Goal: Task Accomplishment & Management: Manage account settings

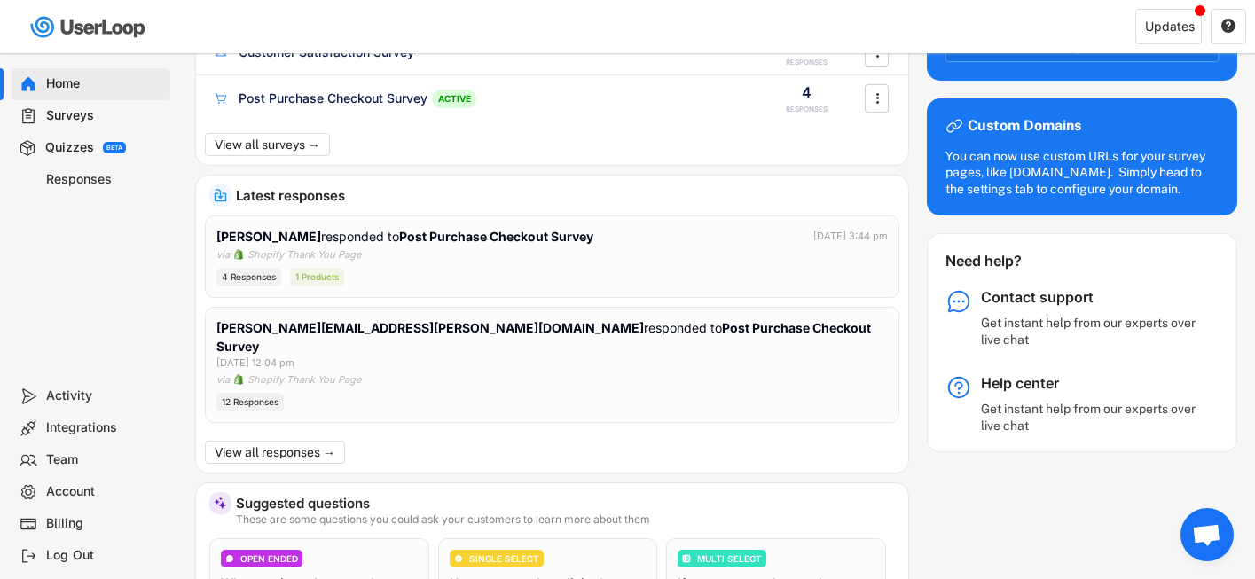
scroll to position [202, 0]
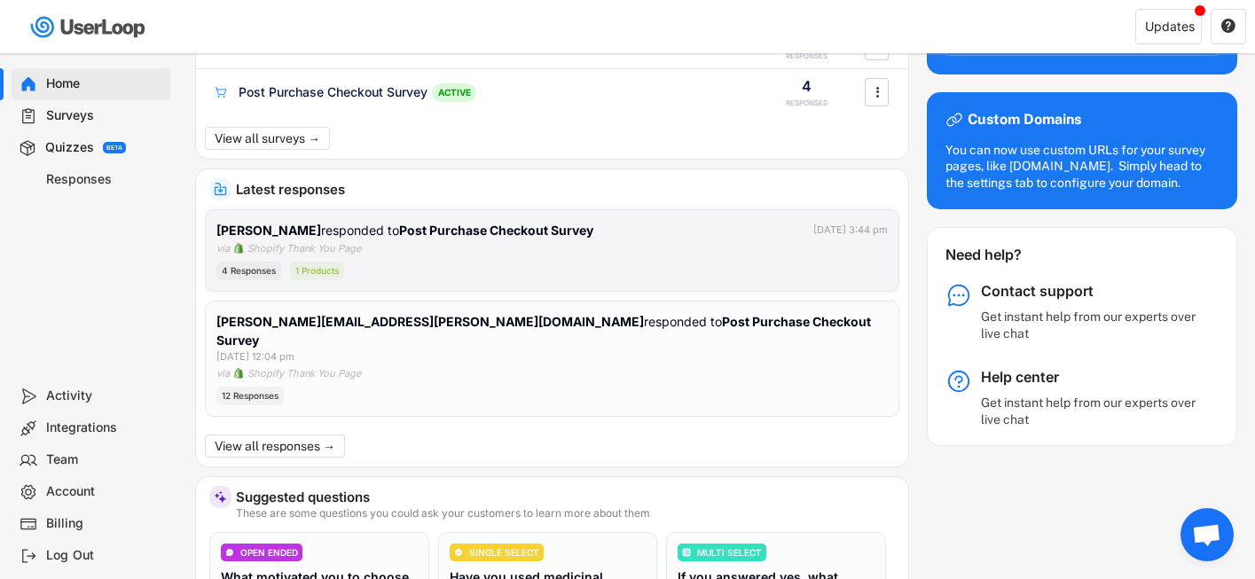
click at [524, 247] on div "Lisa Bishop responded to Post Purchase Checkout Survey Oct 6, 2025 at 3:44 pm v…" at bounding box center [551, 251] width 671 height 60
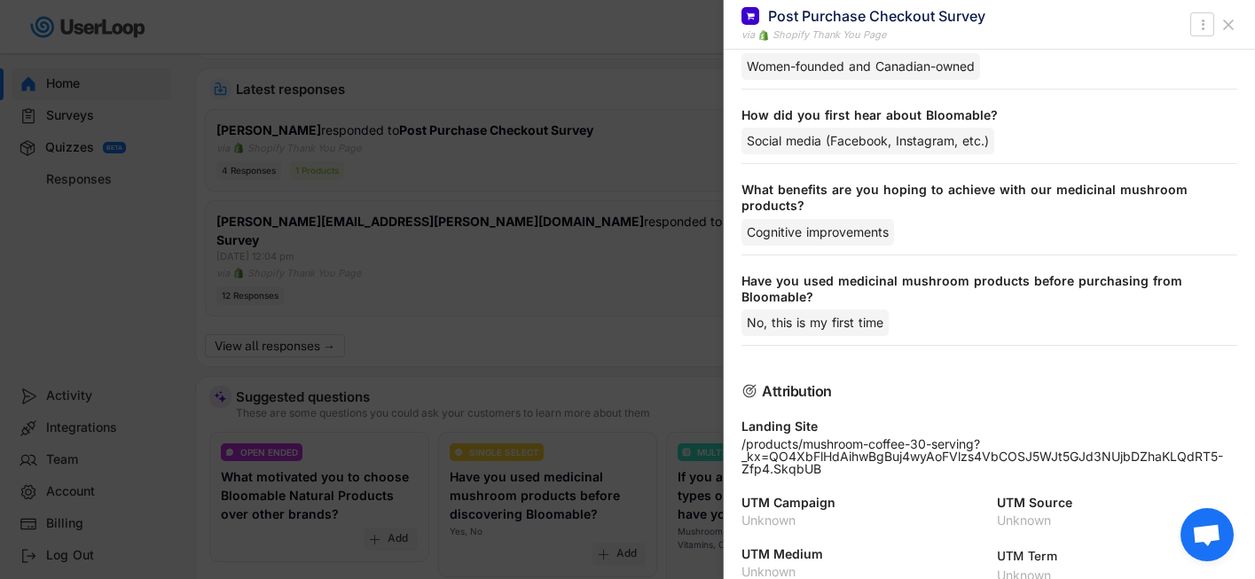
scroll to position [326, 0]
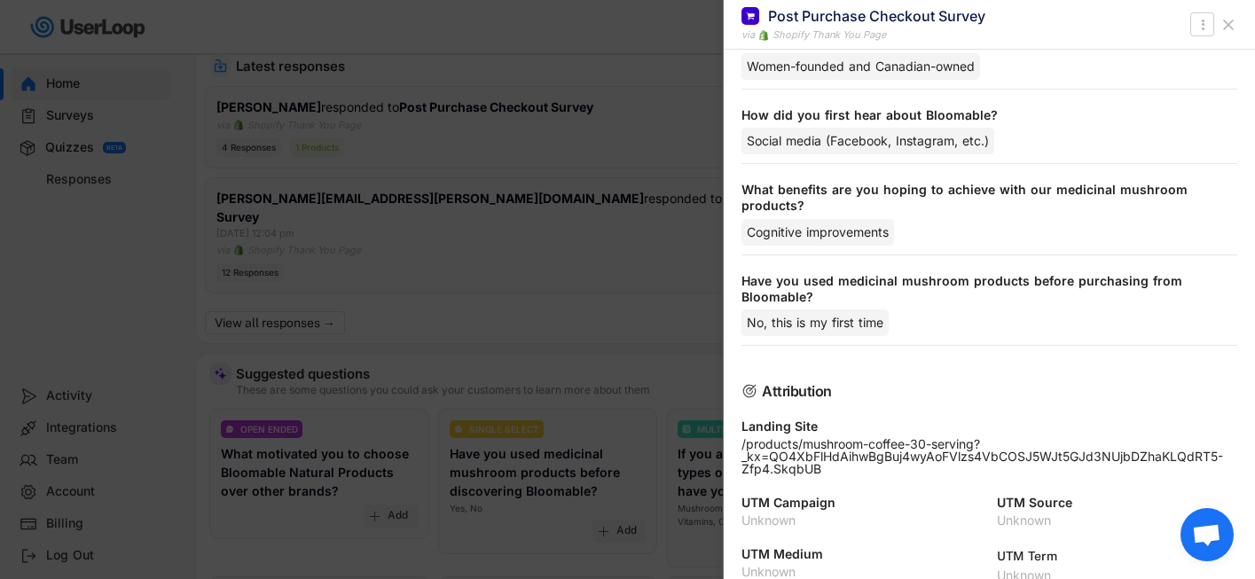
click at [1230, 28] on icon at bounding box center [1229, 25] width 18 height 18
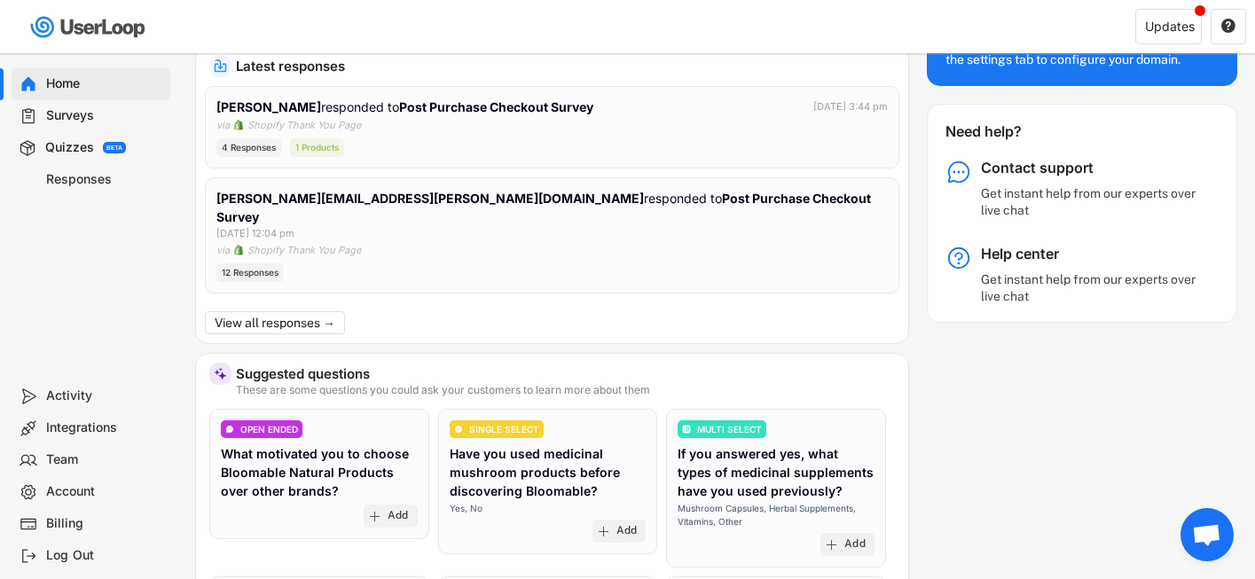
scroll to position [0, 0]
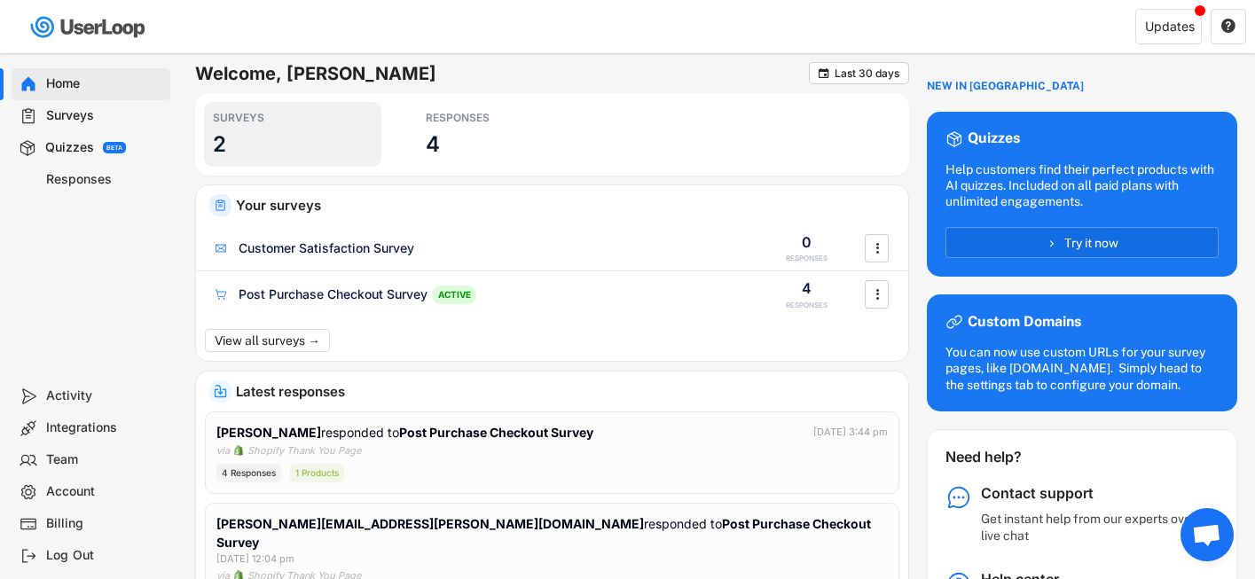
click at [223, 139] on h3 "2" at bounding box center [219, 143] width 13 height 27
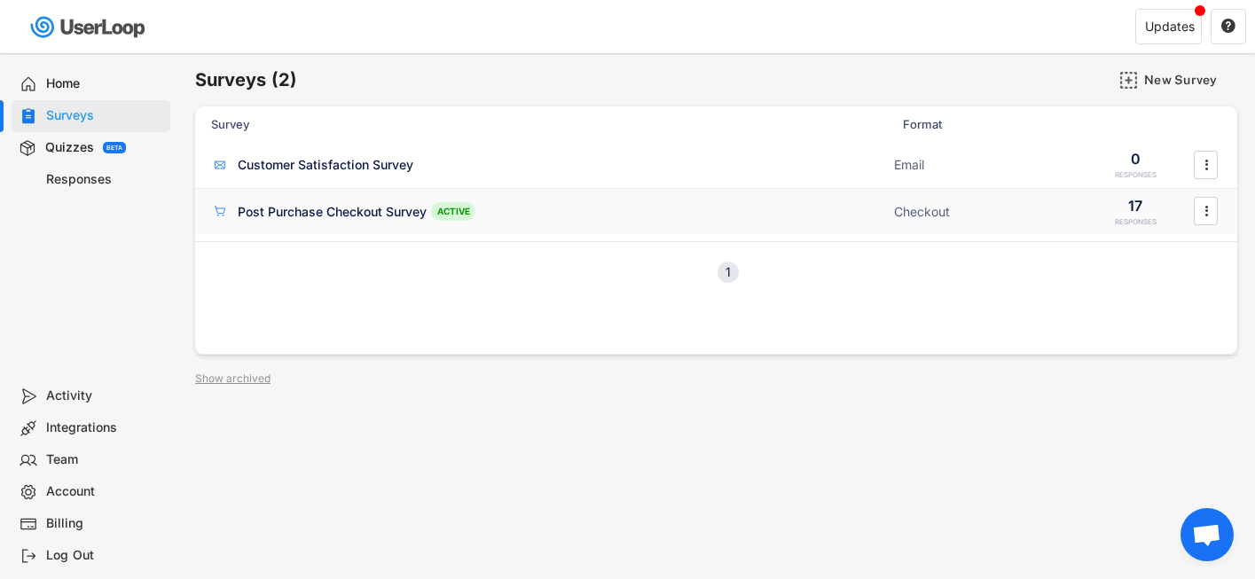
click at [352, 208] on div "Post Purchase Checkout Survey" at bounding box center [332, 212] width 189 height 18
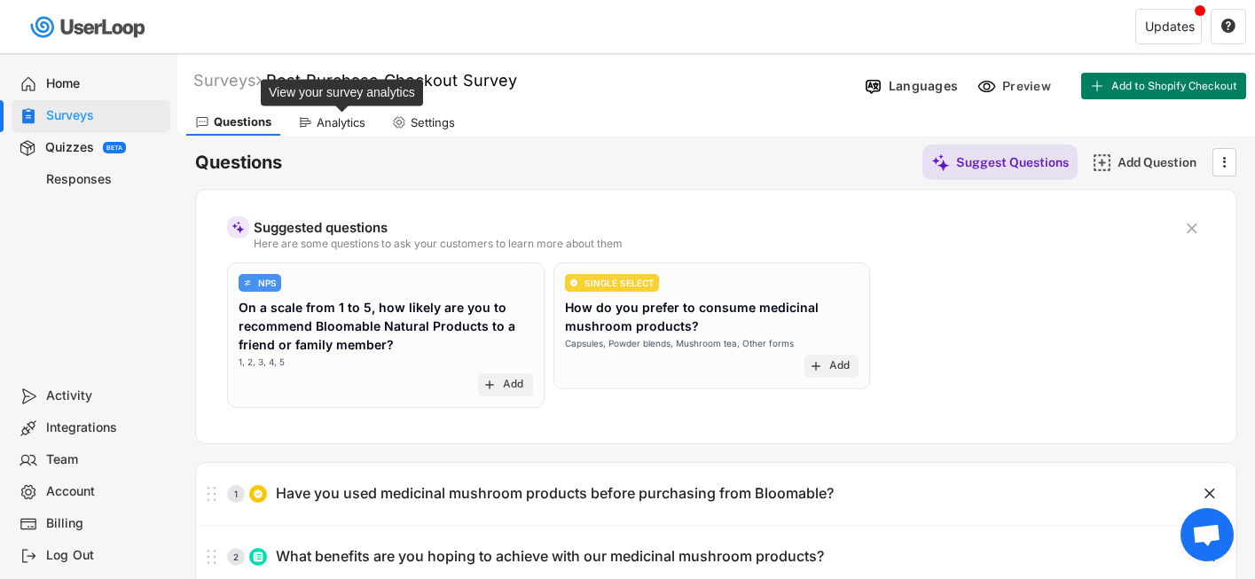
click at [348, 121] on div "Analytics" at bounding box center [341, 122] width 49 height 15
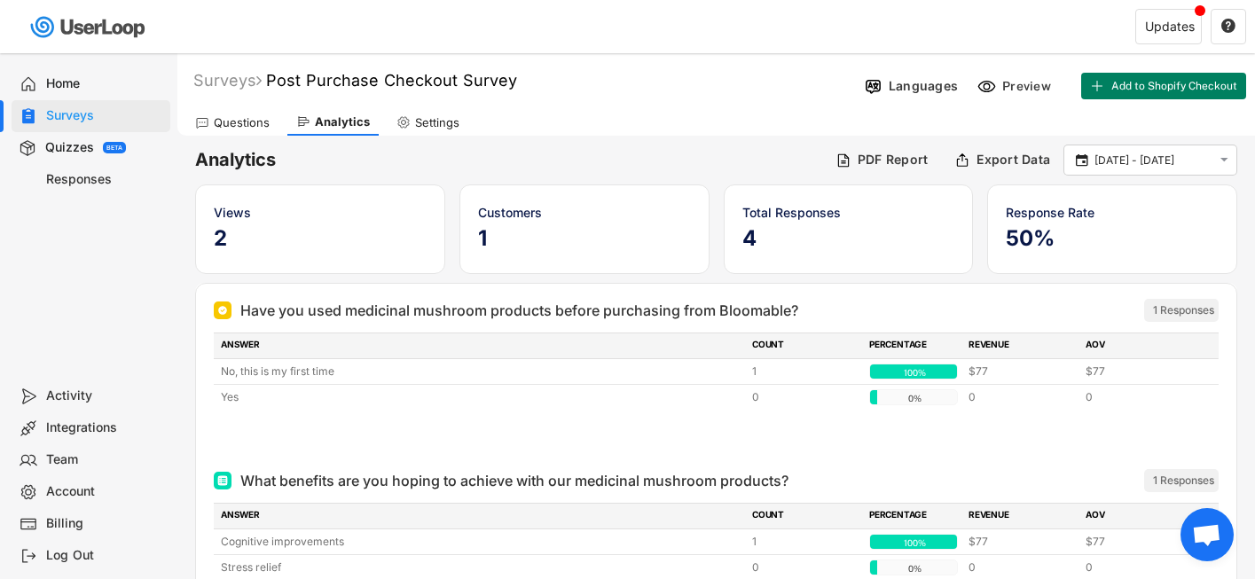
click at [773, 233] on h5 "4" at bounding box center [848, 238] width 213 height 27
click at [1090, 157] on div " 6 Sep - 7 Oct " at bounding box center [1150, 160] width 174 height 31
click at [1128, 154] on input "6 Sep - 7 Oct" at bounding box center [1153, 161] width 117 height 18
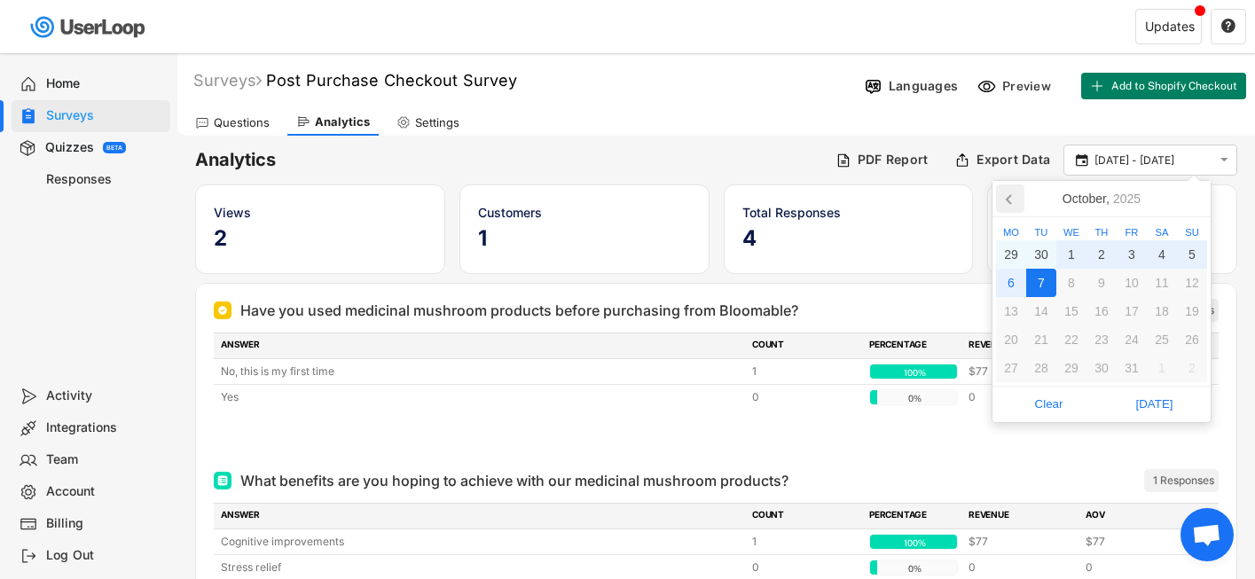
click at [1009, 185] on icon at bounding box center [1010, 198] width 28 height 28
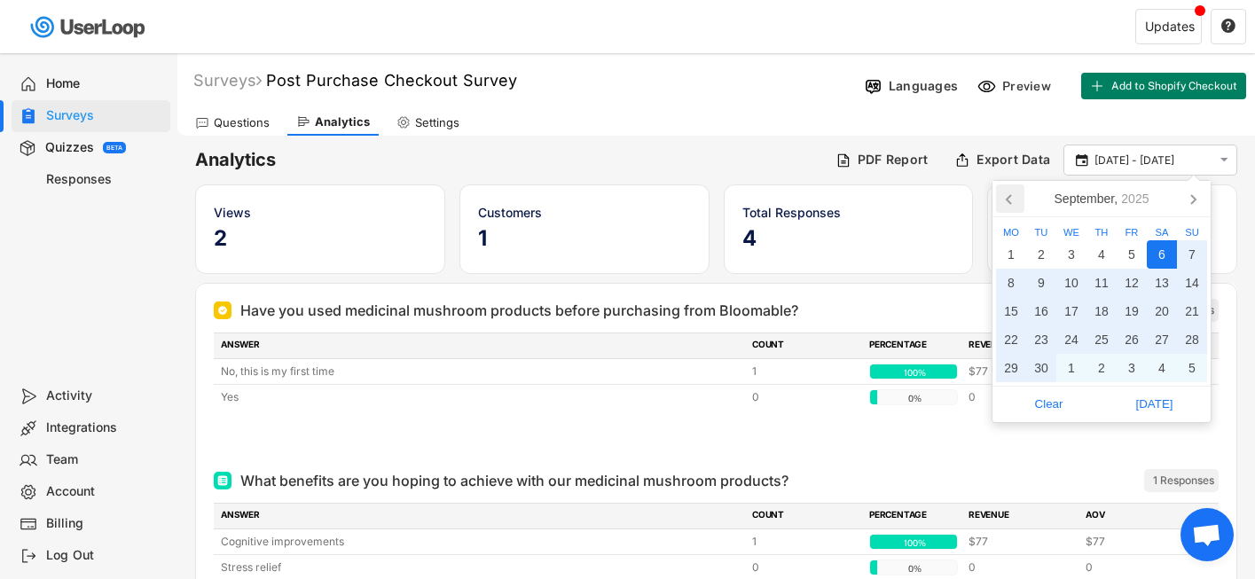
click at [1007, 192] on icon at bounding box center [1010, 198] width 28 height 28
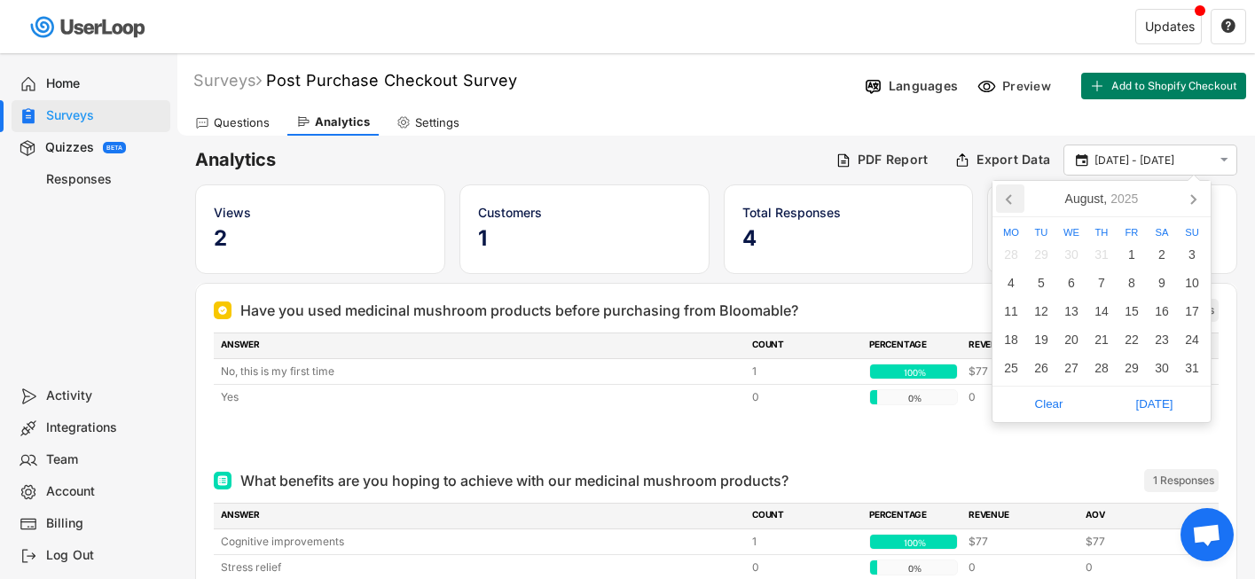
click at [1007, 192] on icon at bounding box center [1010, 198] width 28 height 28
click at [1187, 249] on div "1" at bounding box center [1192, 254] width 30 height 28
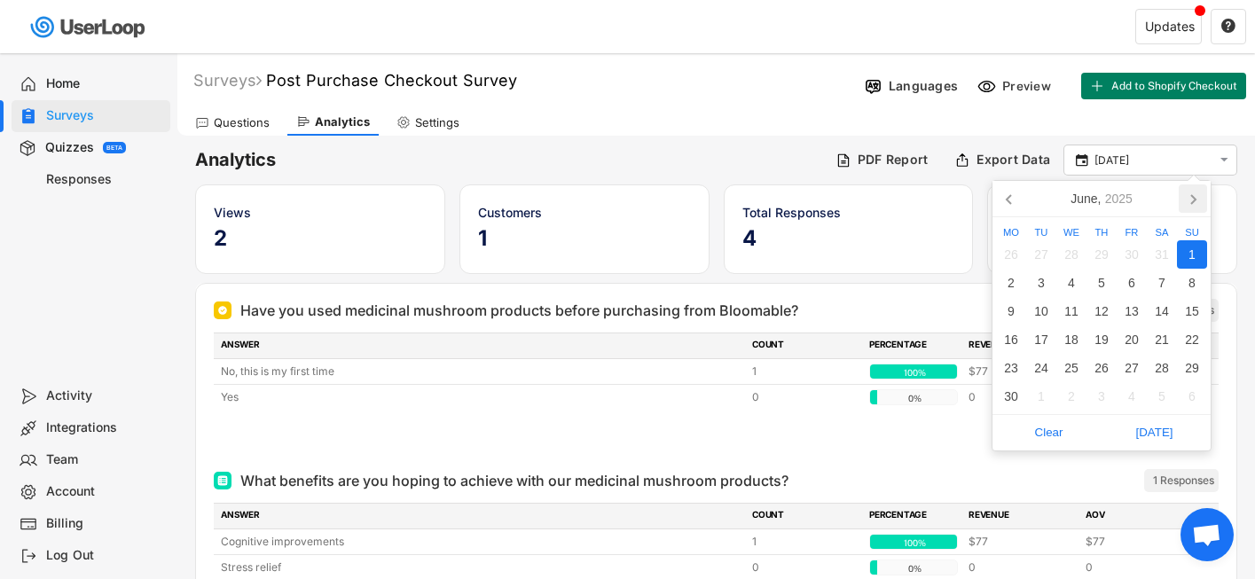
click at [1187, 201] on icon at bounding box center [1193, 198] width 28 height 28
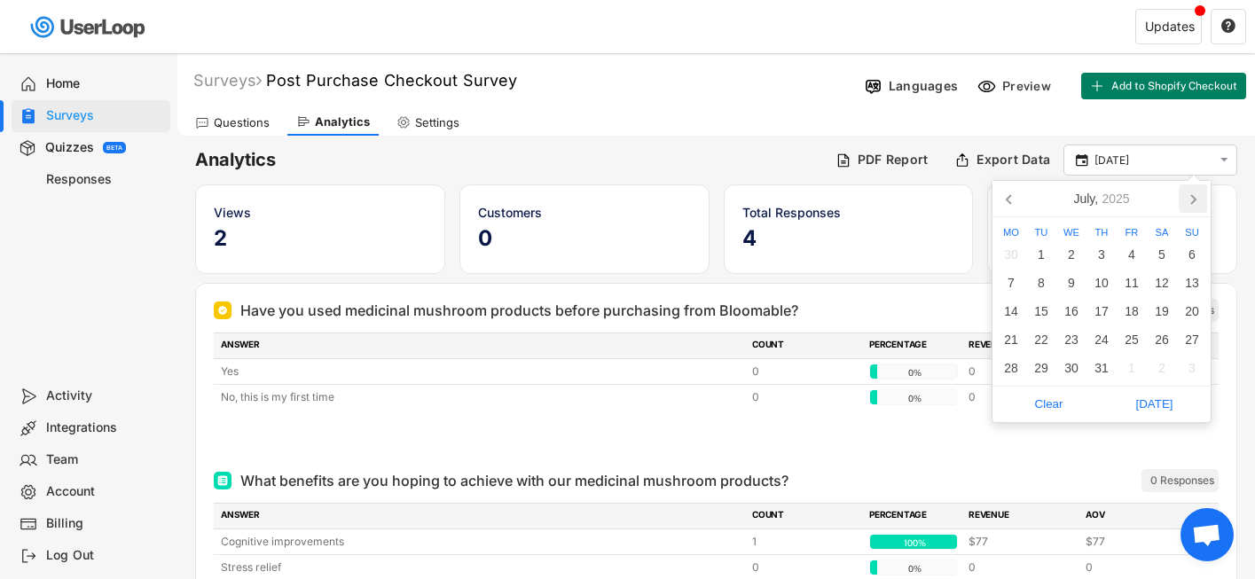
click at [1187, 201] on icon at bounding box center [1193, 198] width 28 height 28
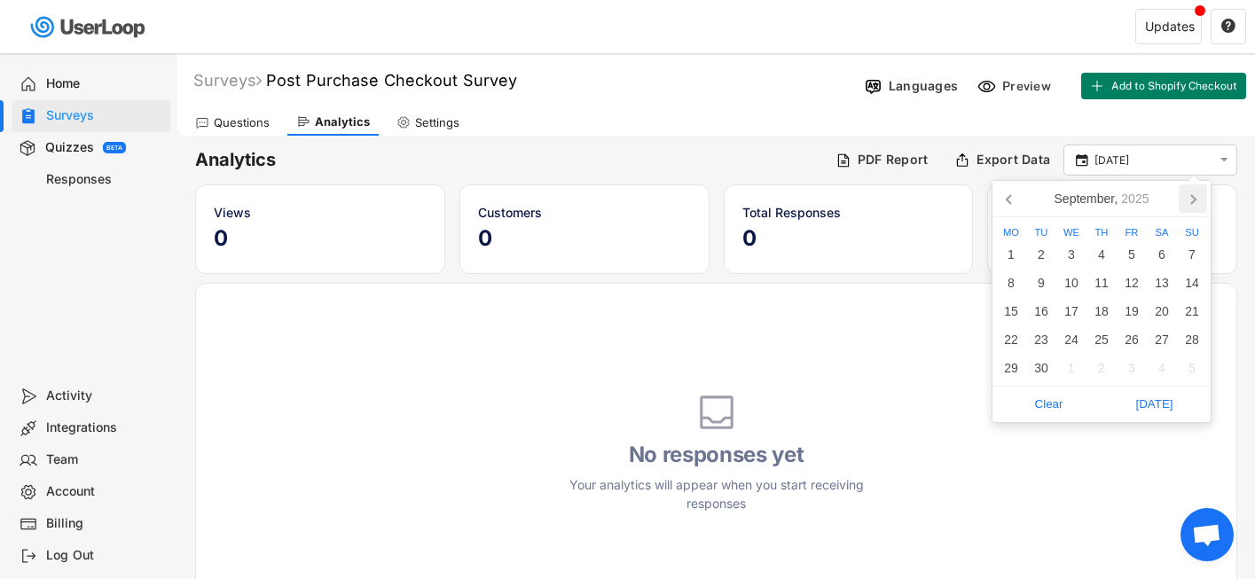
click at [1187, 201] on icon at bounding box center [1193, 198] width 28 height 28
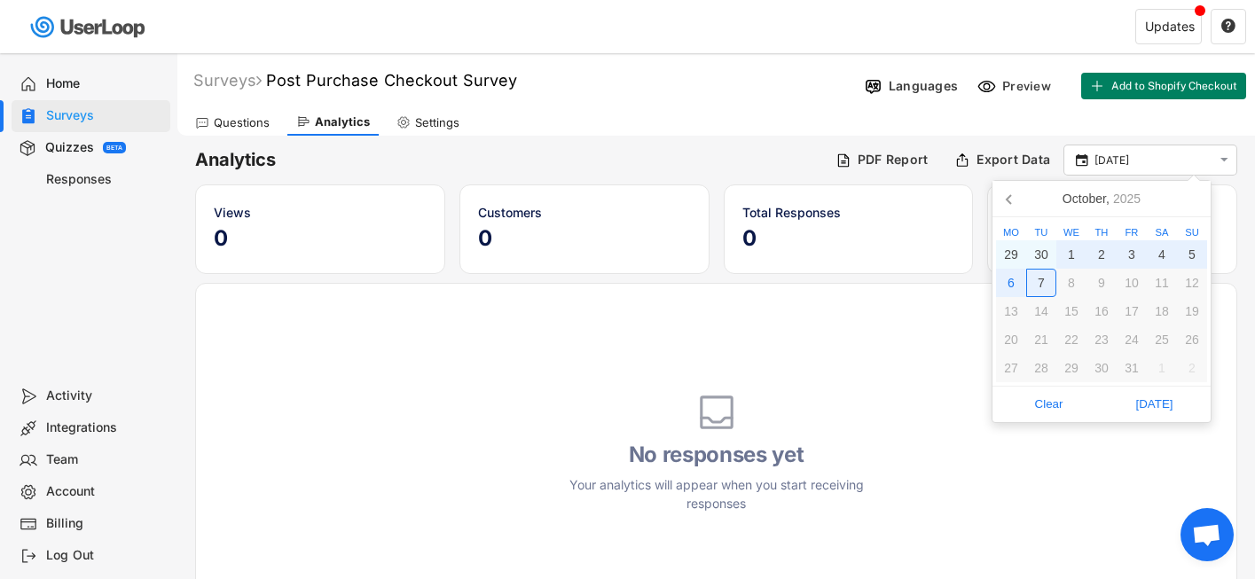
click at [1044, 286] on div "7" at bounding box center [1041, 283] width 30 height 28
type input "1 Jun - 7 Oct"
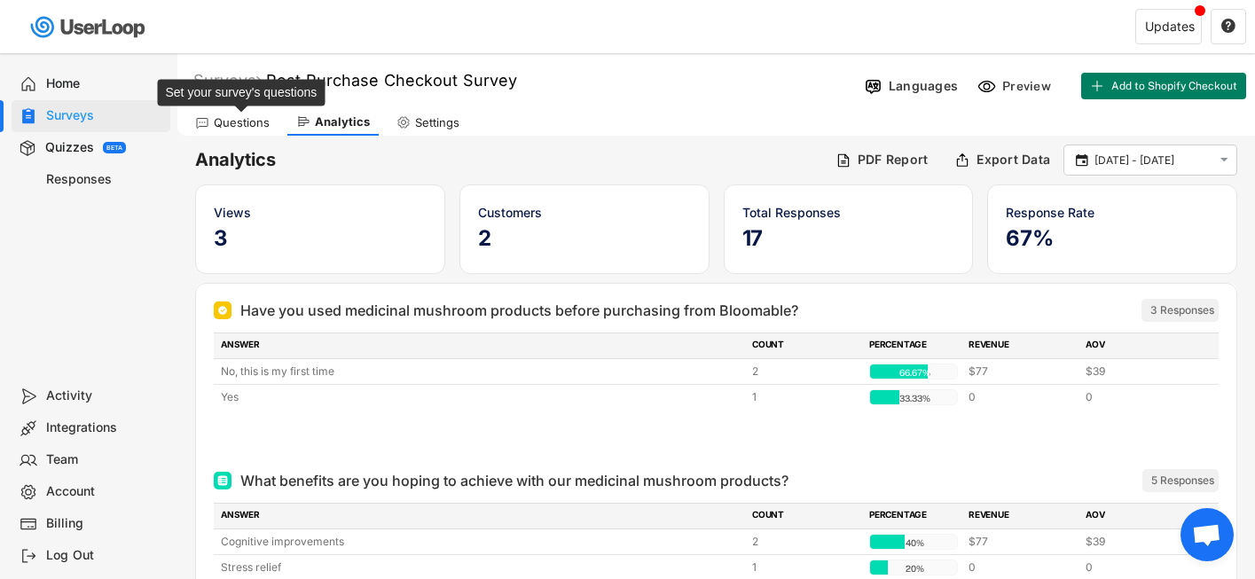
click at [238, 124] on div "Questions" at bounding box center [242, 122] width 56 height 15
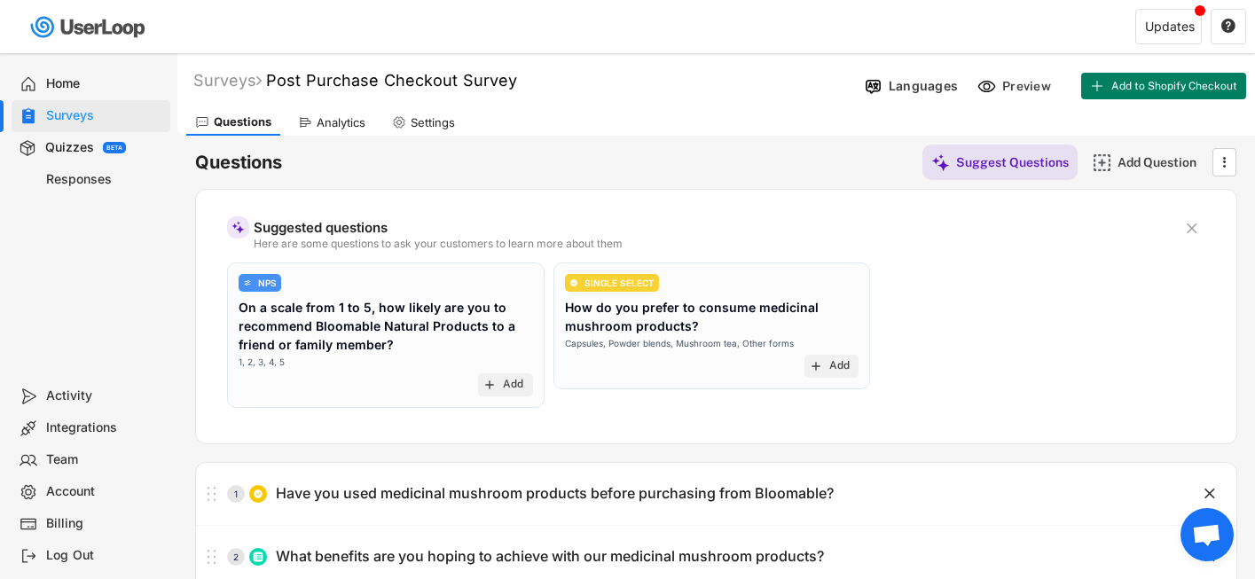
click at [104, 93] on div "Home" at bounding box center [91, 84] width 159 height 32
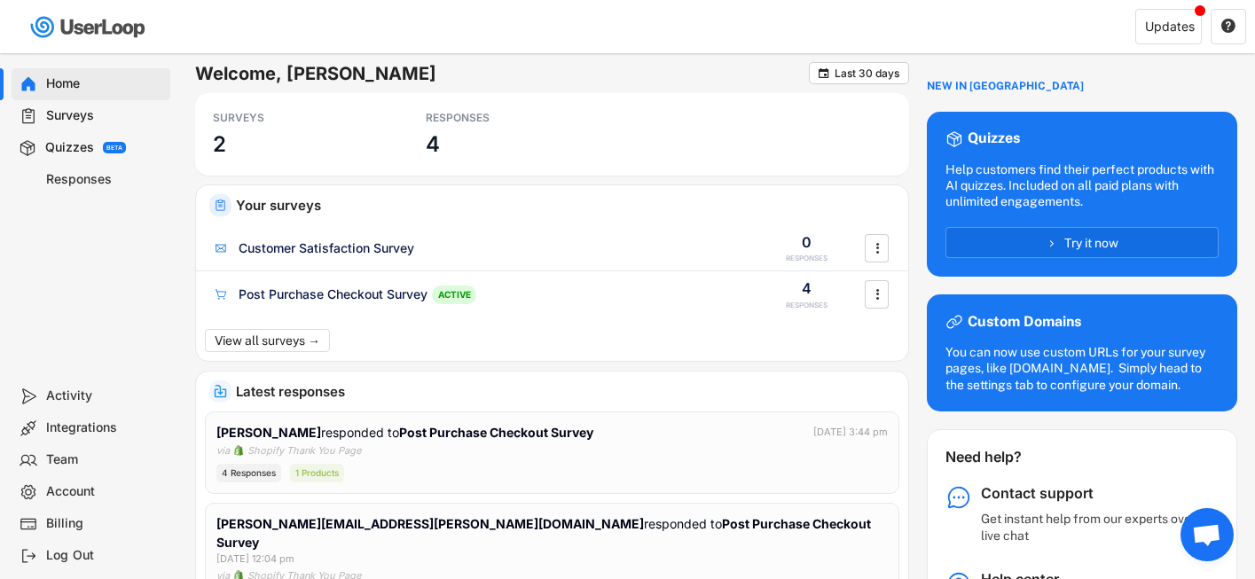
click at [90, 177] on div "Responses" at bounding box center [104, 179] width 117 height 17
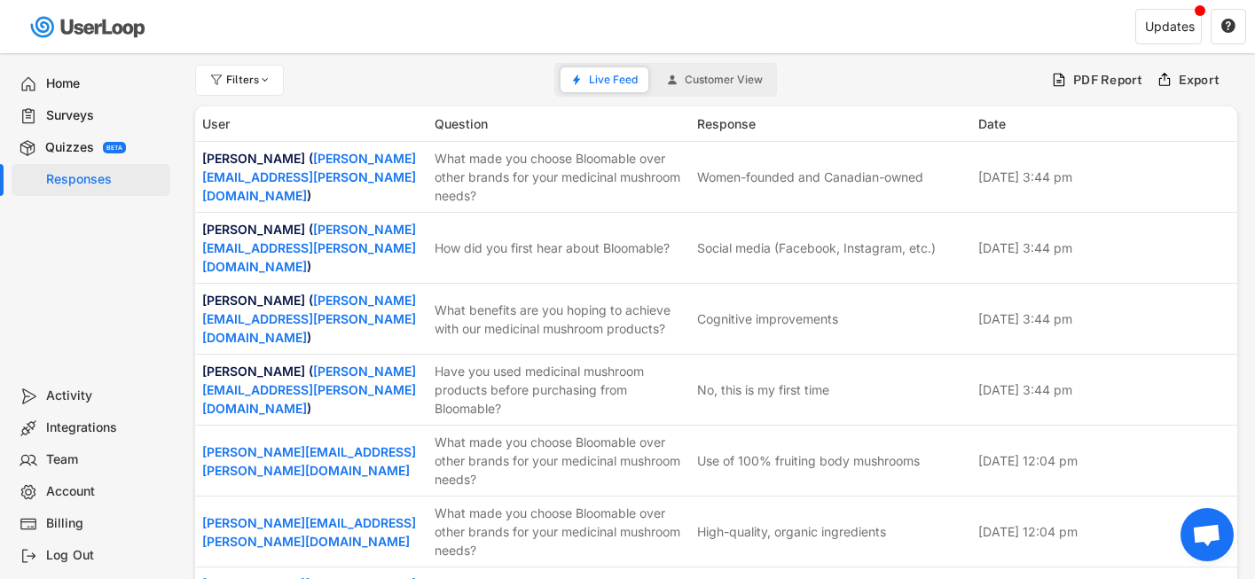
click at [710, 75] on span "Customer View" at bounding box center [724, 80] width 78 height 11
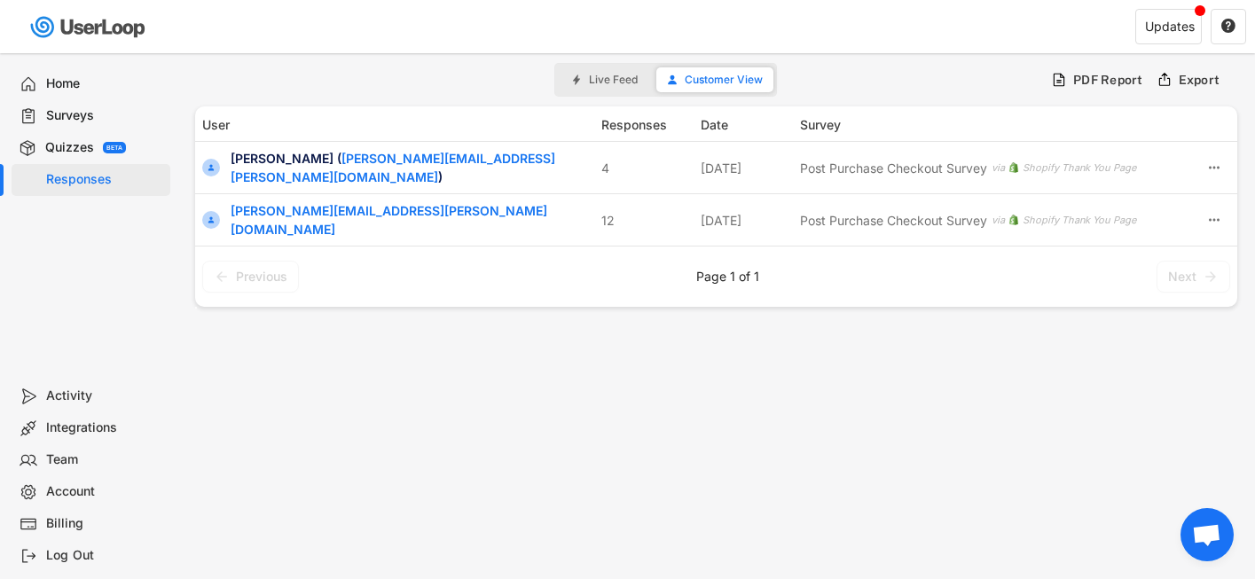
click at [87, 398] on div "Activity" at bounding box center [104, 396] width 117 height 17
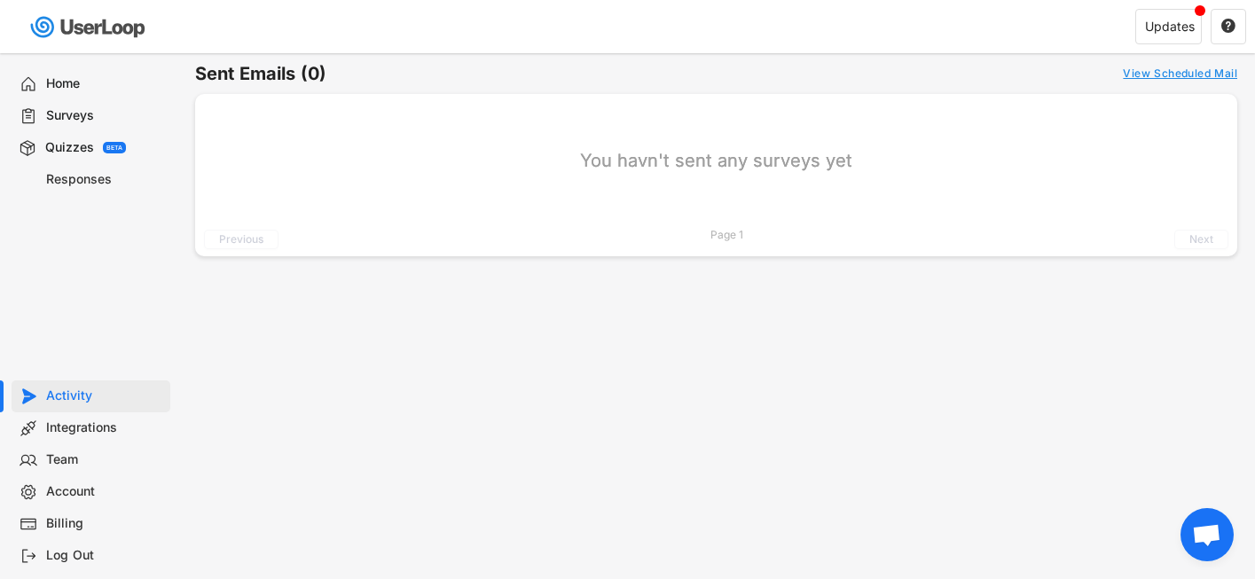
click at [85, 425] on div "Integrations" at bounding box center [104, 428] width 117 height 17
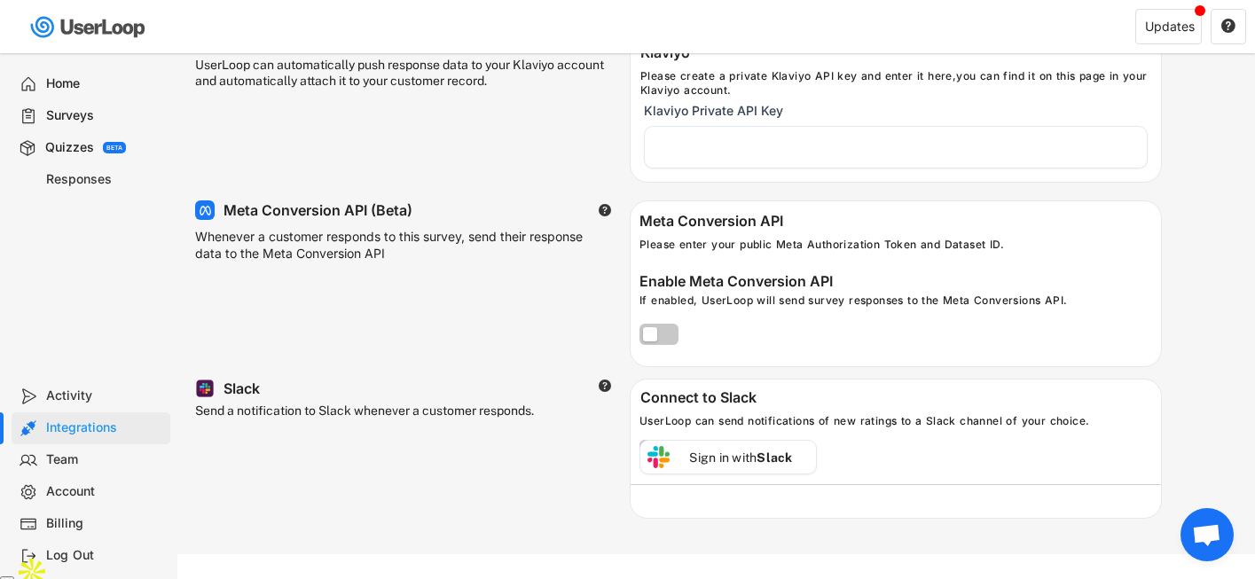
scroll to position [74, 0]
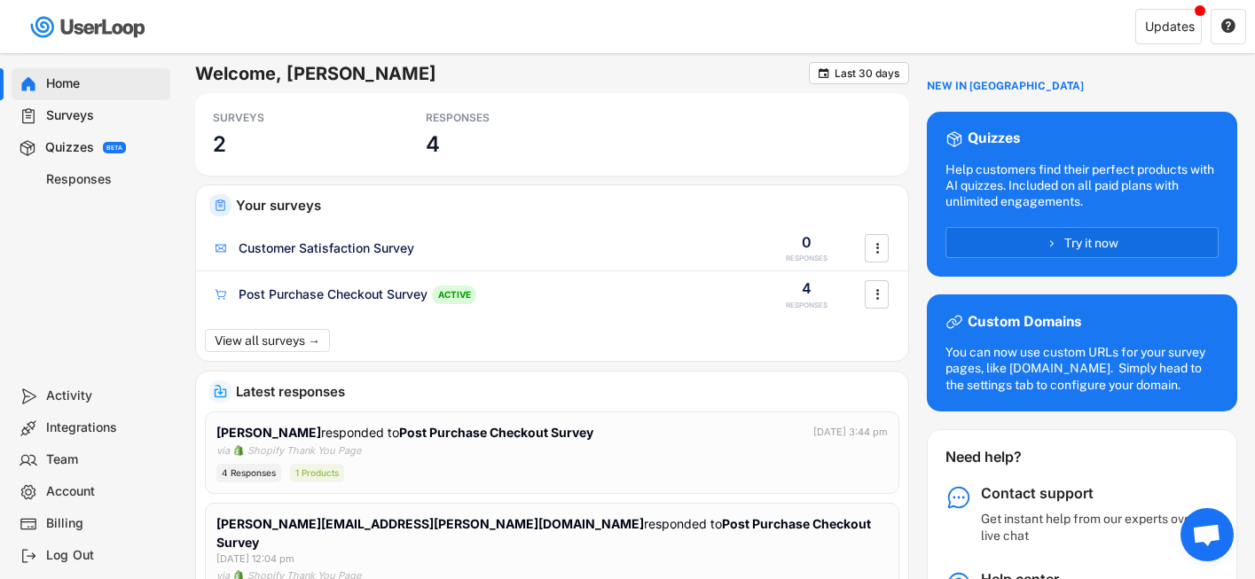
click at [87, 397] on div "Activity" at bounding box center [104, 396] width 117 height 17
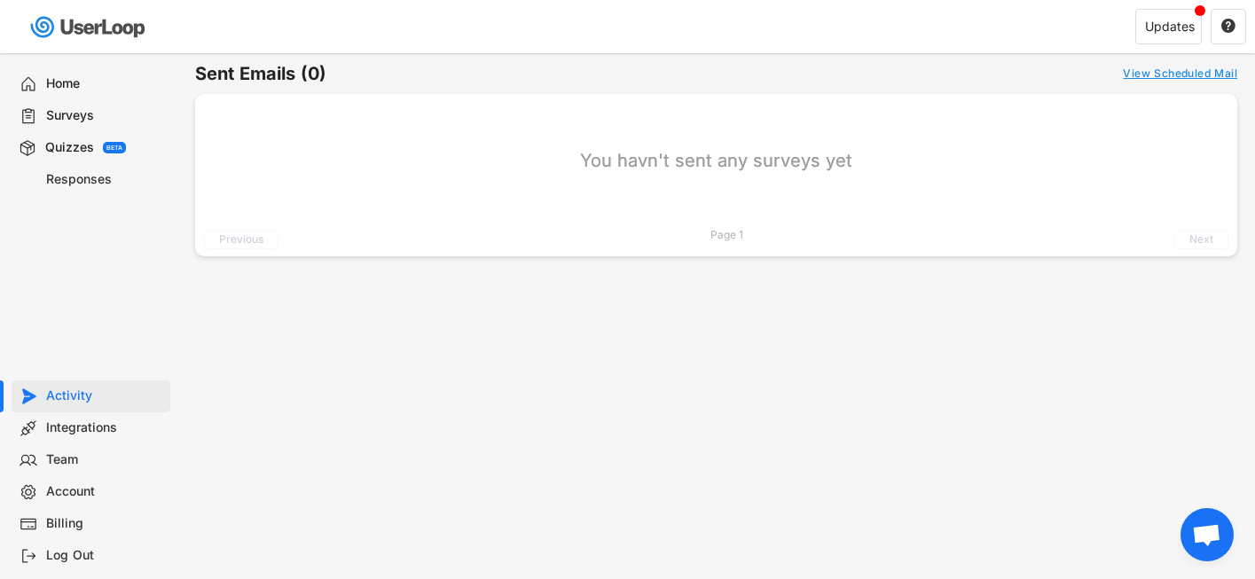
click at [85, 81] on div "Home" at bounding box center [104, 83] width 117 height 17
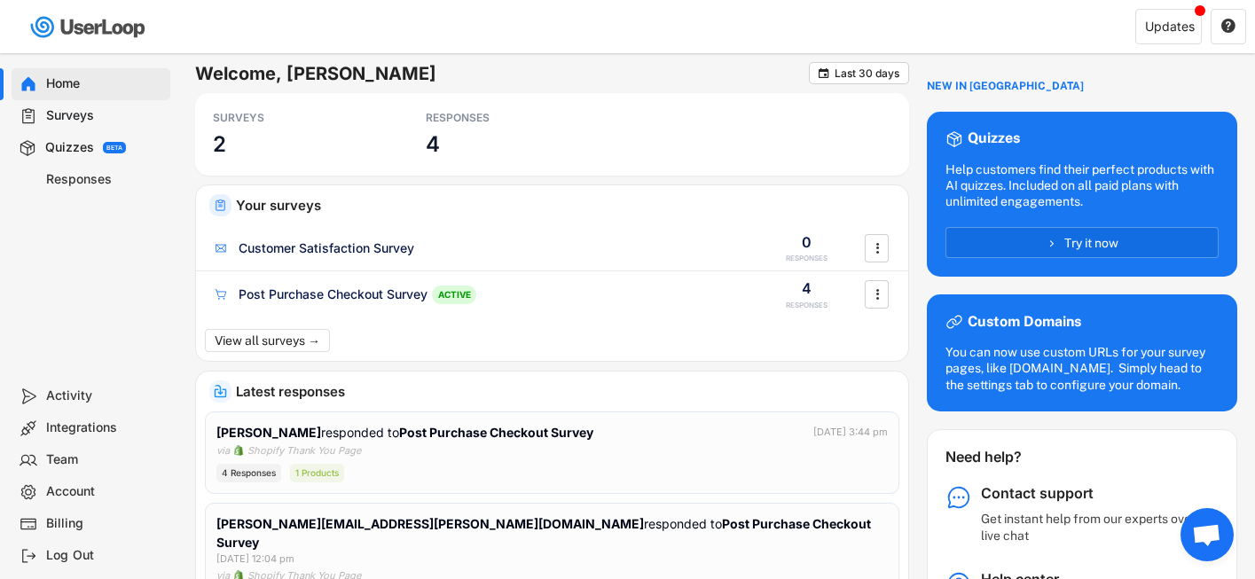
click at [91, 117] on div "Surveys" at bounding box center [104, 115] width 117 height 17
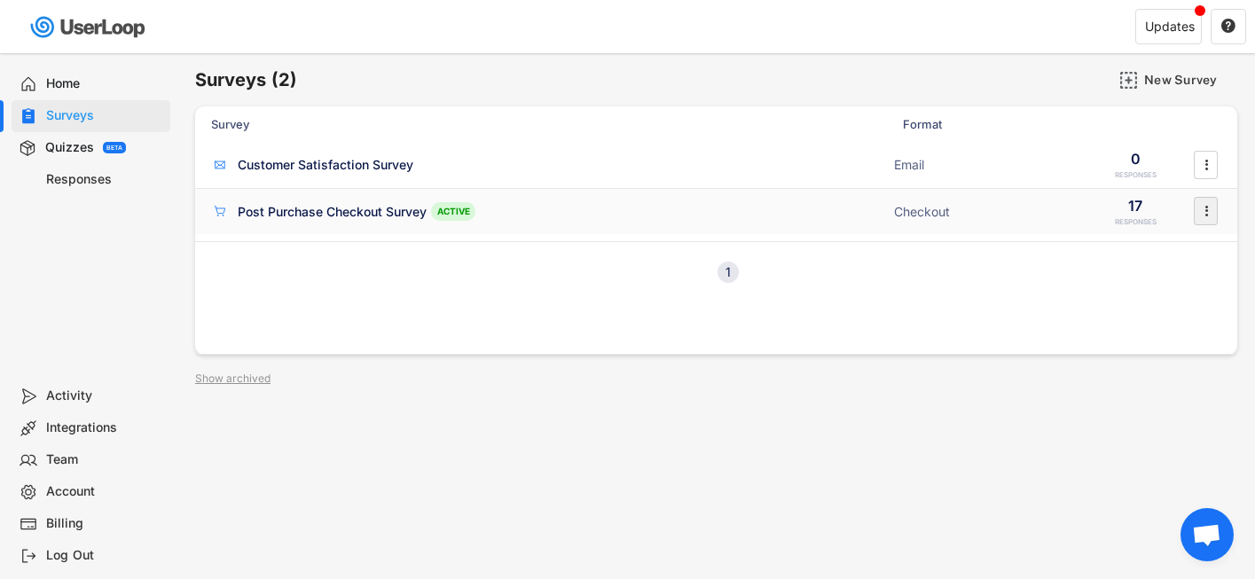
click at [1207, 208] on icon "" at bounding box center [1206, 211] width 18 height 27
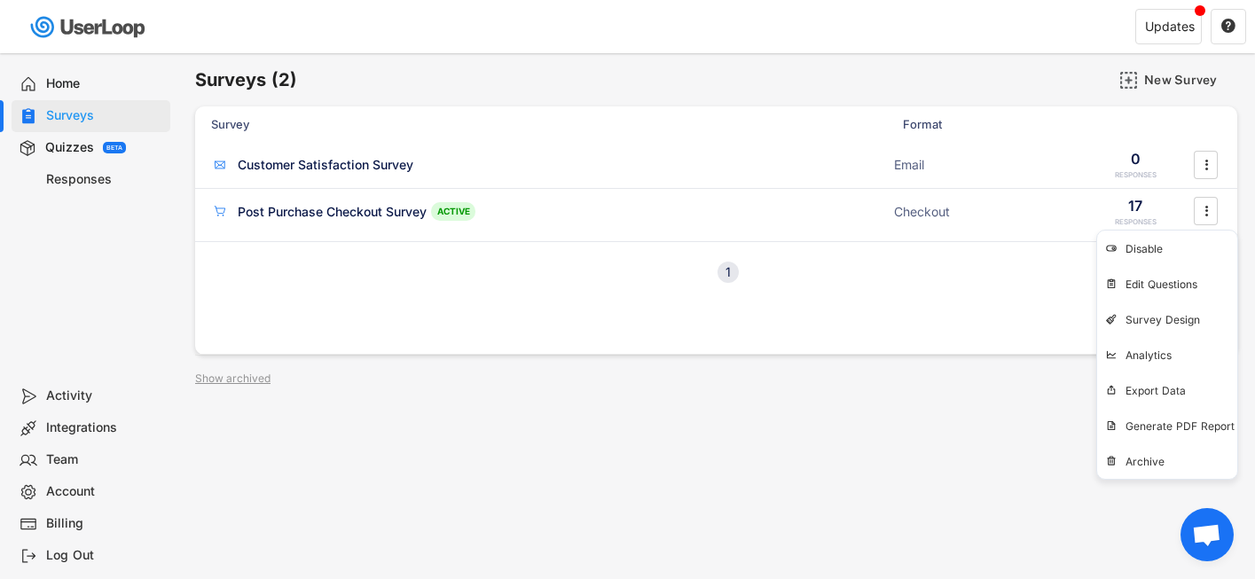
click at [1059, 314] on div "Survey Format Responses Customer Satisfaction Survey ACTIVE Email 0 RESPONSES …" at bounding box center [716, 230] width 1042 height 248
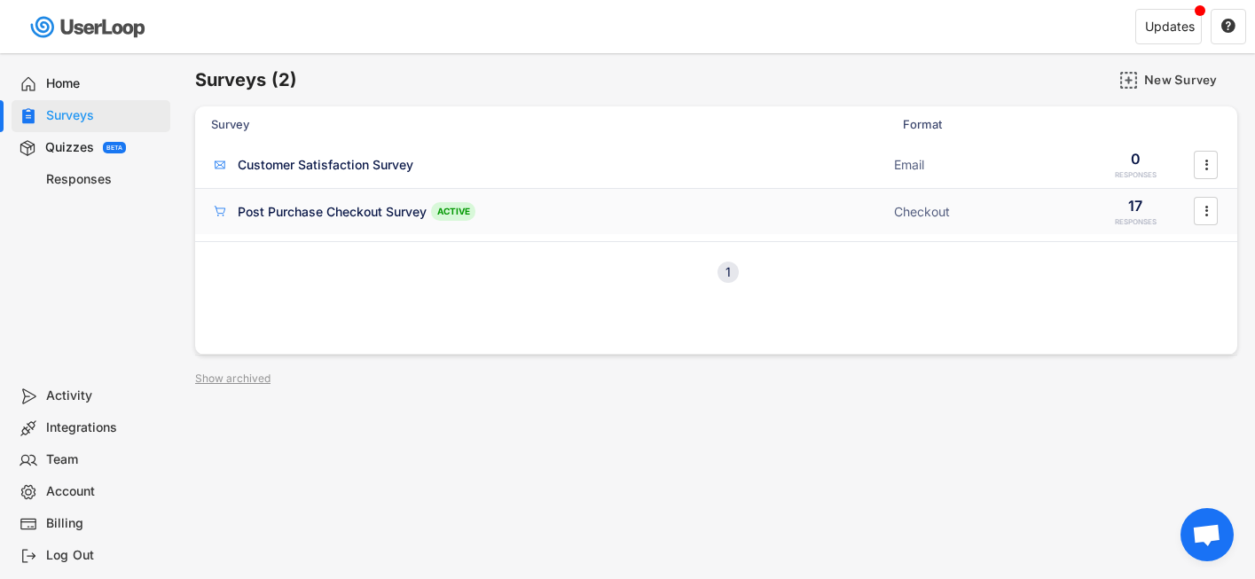
click at [354, 205] on div "Post Purchase Checkout Survey" at bounding box center [332, 212] width 189 height 18
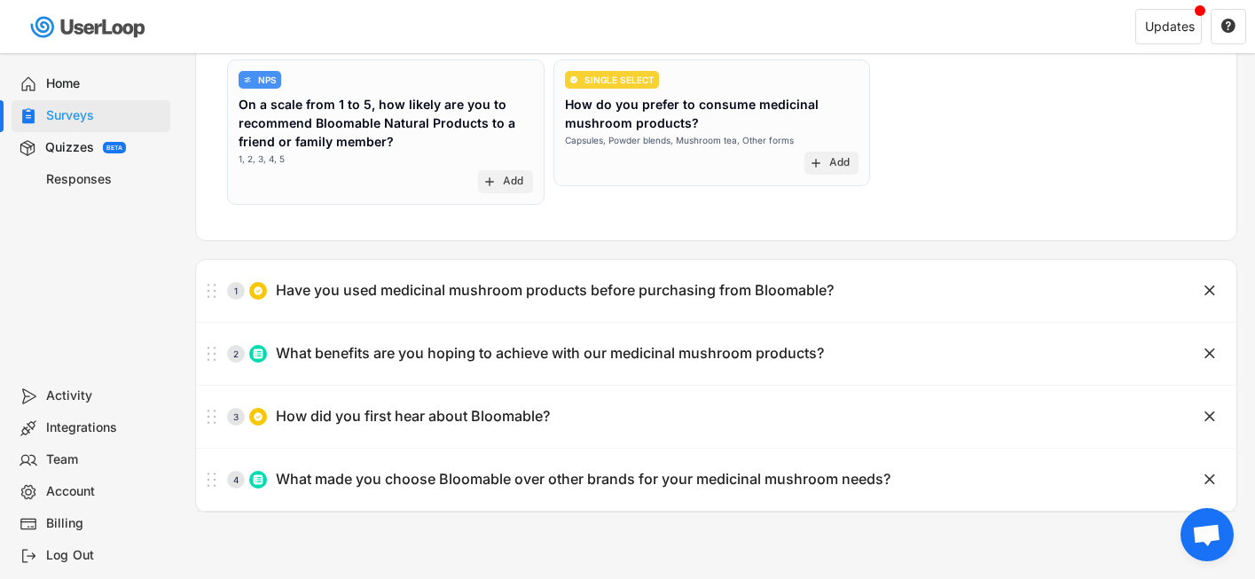
scroll to position [207, 0]
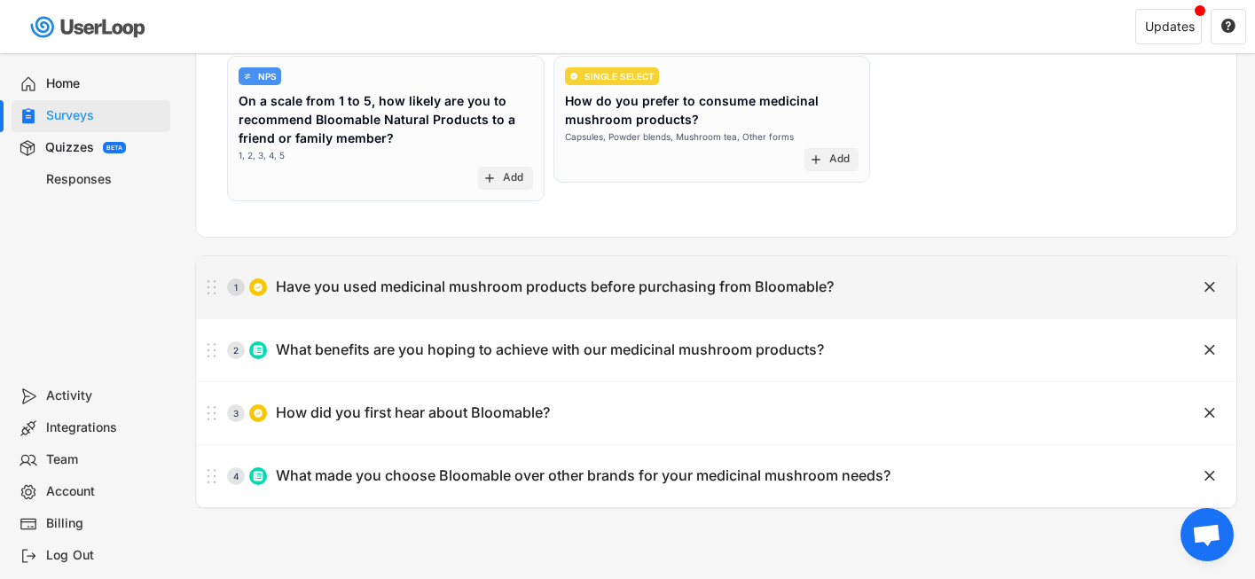
click at [378, 292] on div "Have you used medicinal mushroom products before purchasing from Bloomable?" at bounding box center [555, 287] width 558 height 19
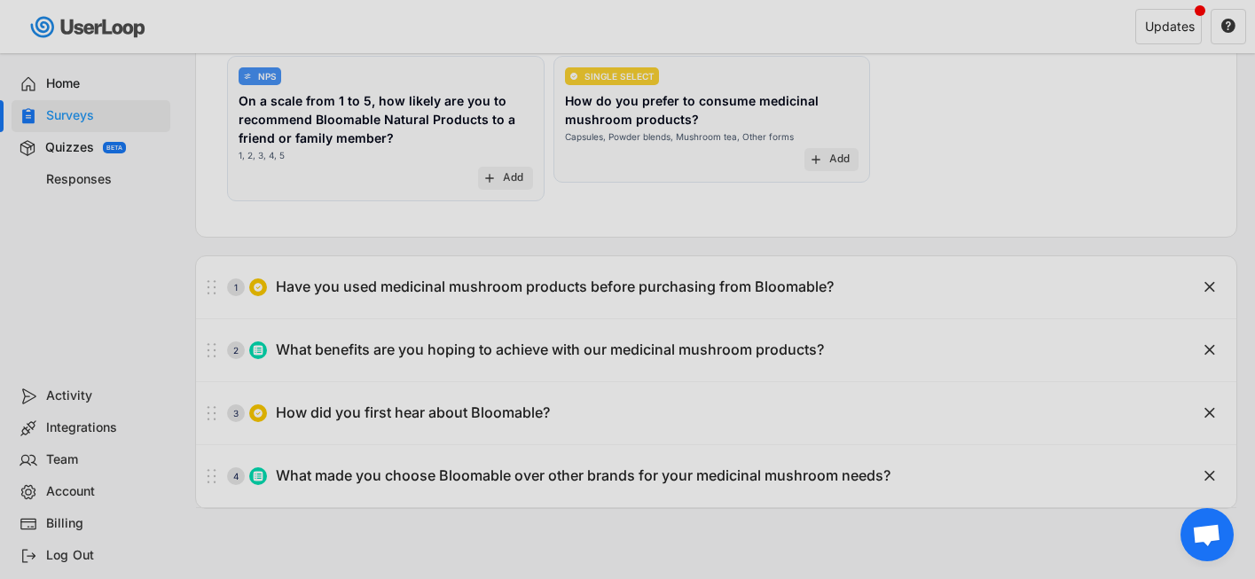
scroll to position [0, 78]
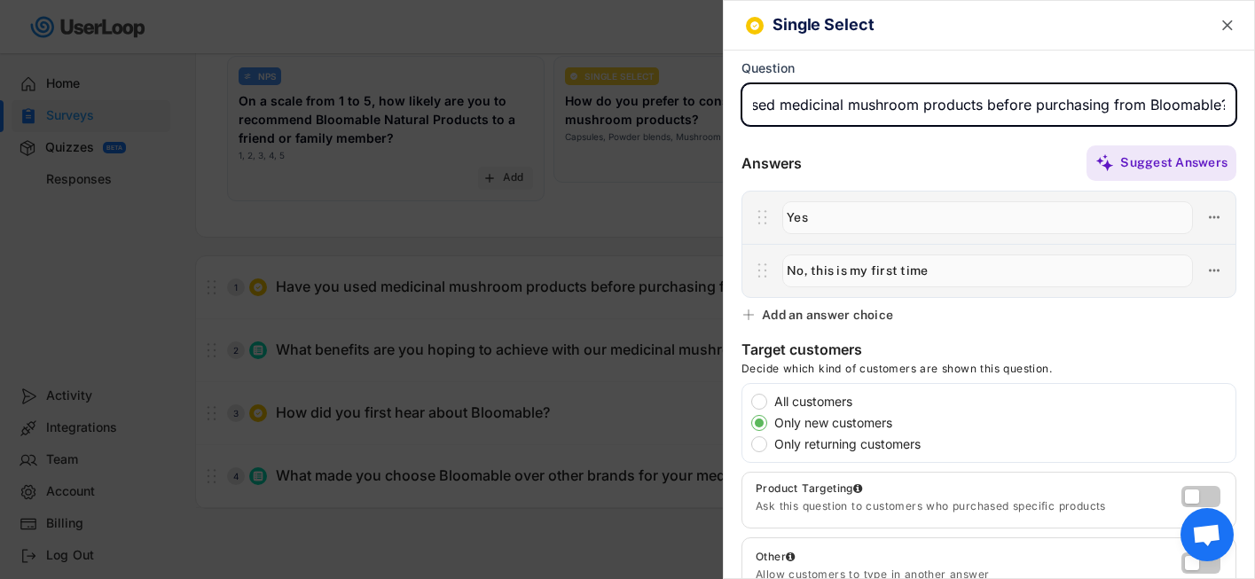
click at [394, 250] on div at bounding box center [627, 289] width 1255 height 579
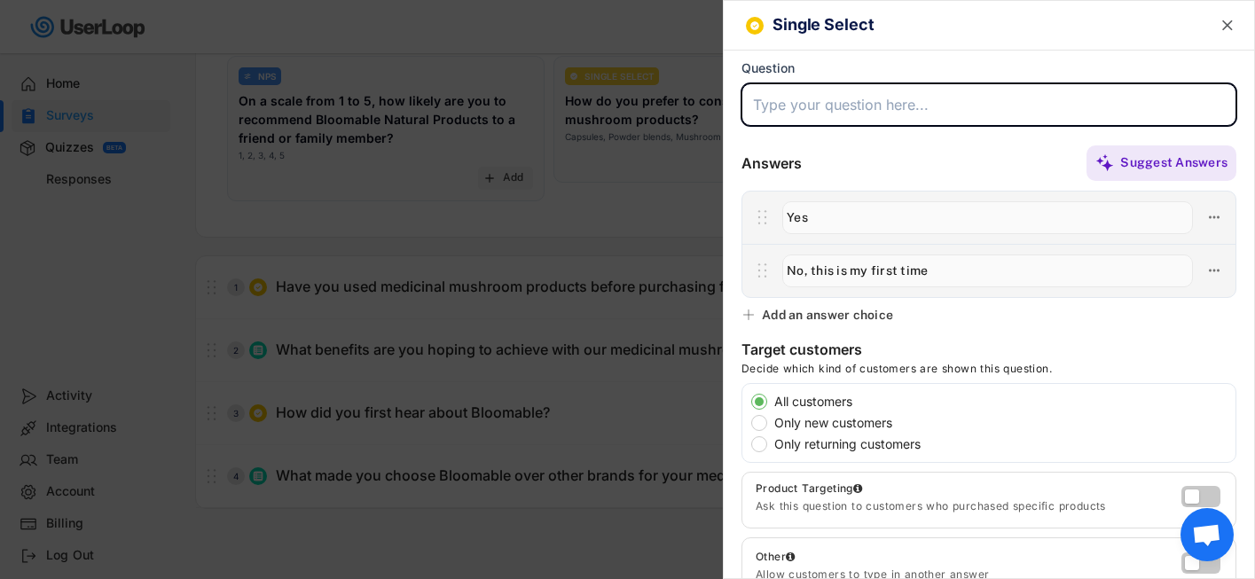
scroll to position [0, 0]
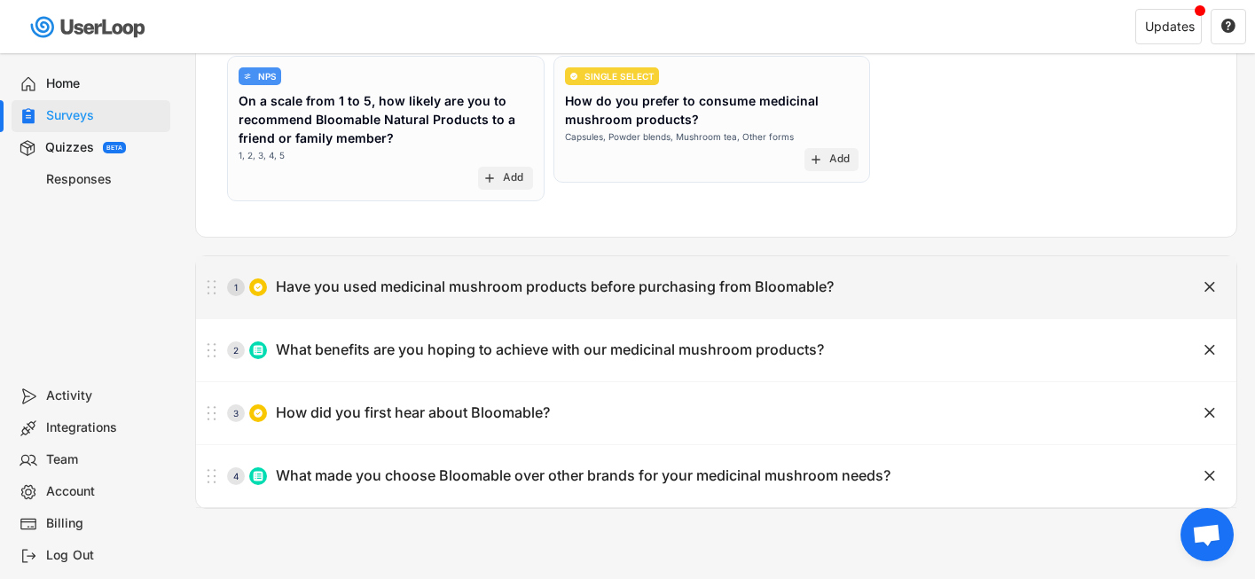
click at [397, 311] on div "1 Have you used medicinal mushroom products before purchasing from Bloomable? " at bounding box center [716, 287] width 1040 height 62
type input "Have you used medicinal mushroom products before purchasing from Bloomable?"
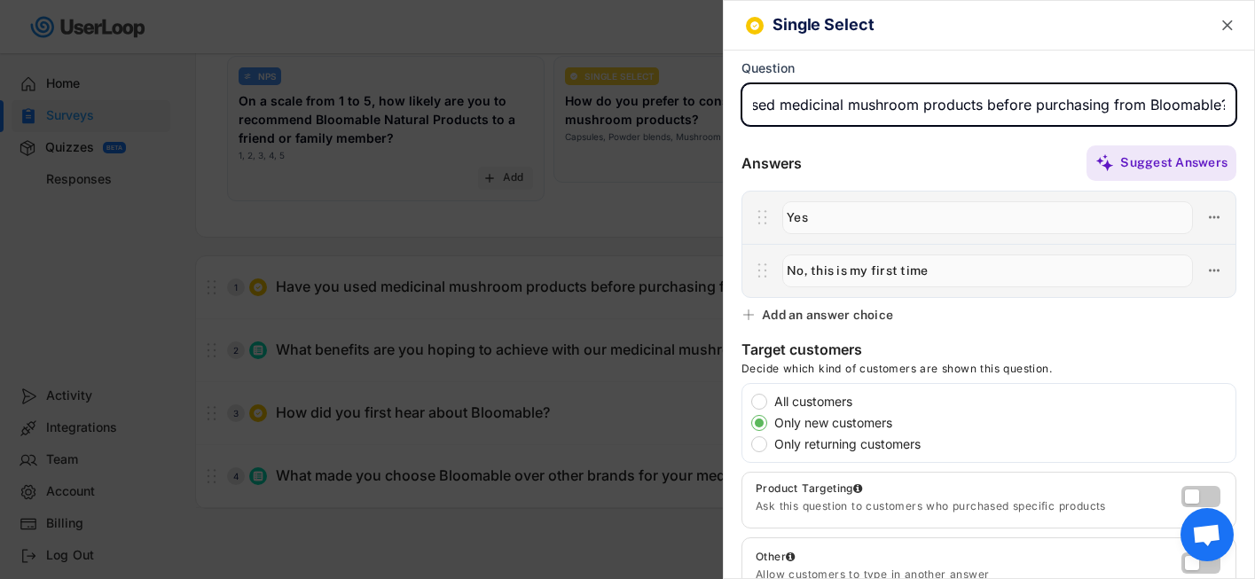
click at [397, 311] on div at bounding box center [627, 289] width 1255 height 579
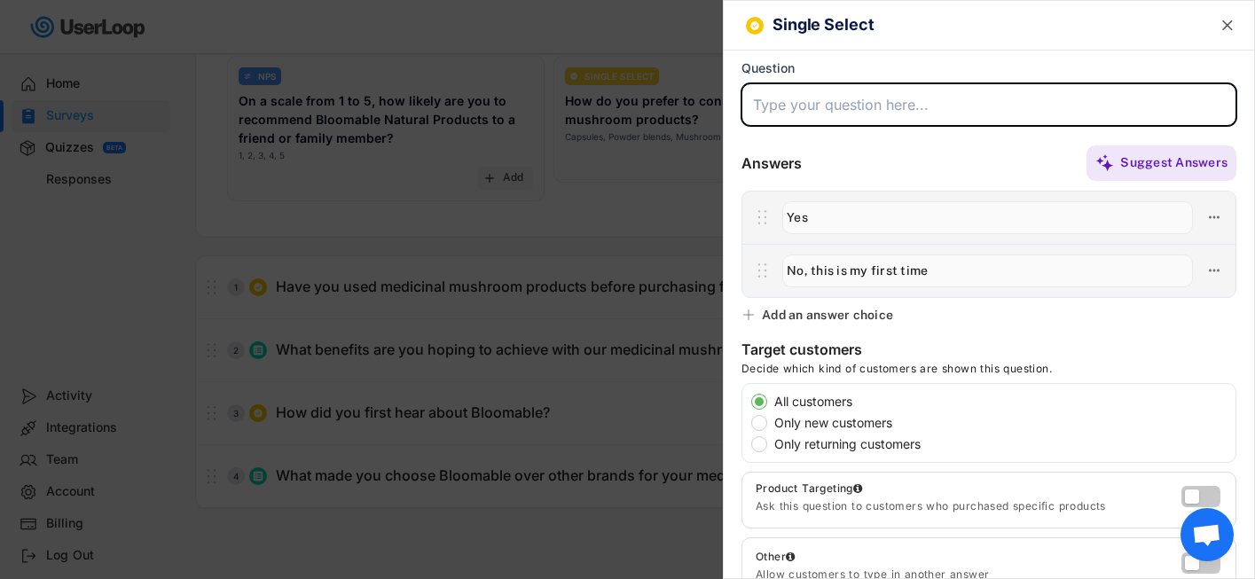
scroll to position [0, 0]
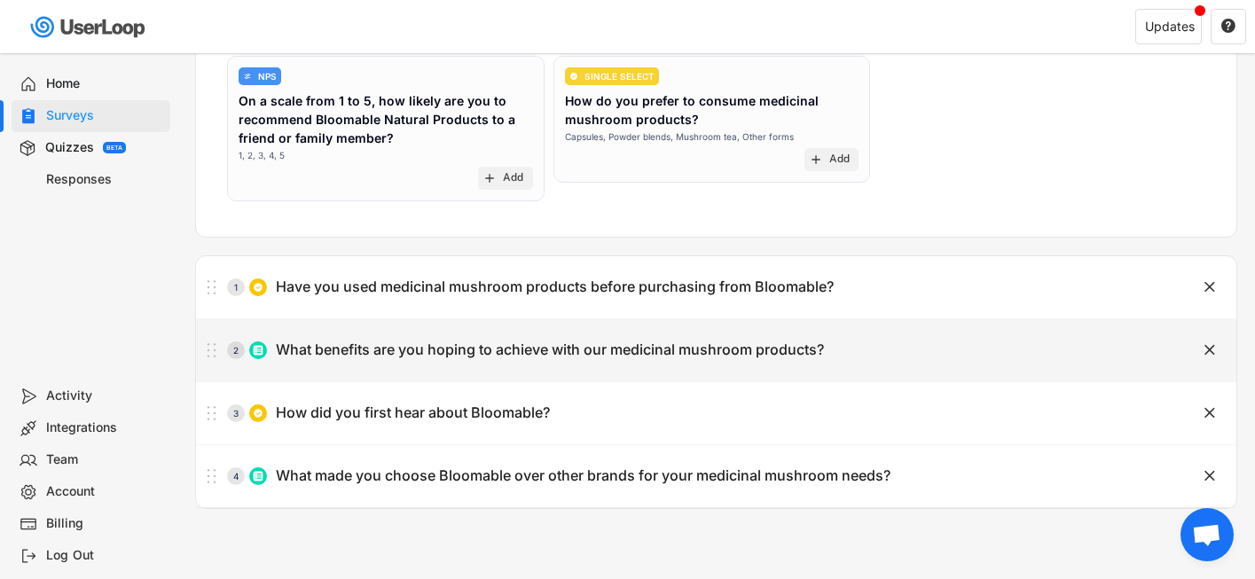
click at [395, 350] on div "What benefits are you hoping to achieve with our medicinal mushroom products?" at bounding box center [550, 350] width 548 height 19
type input "What benefits are you hoping to achieve with our medicinal mushroom products?"
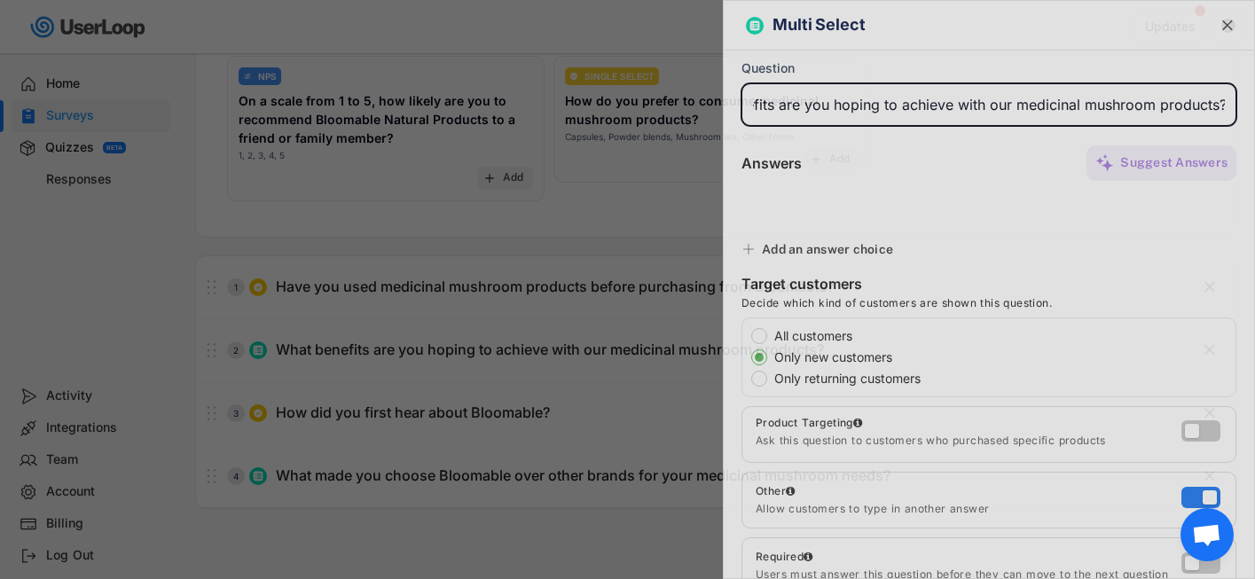
type input "Cognitive improvements"
type input "Stress relief"
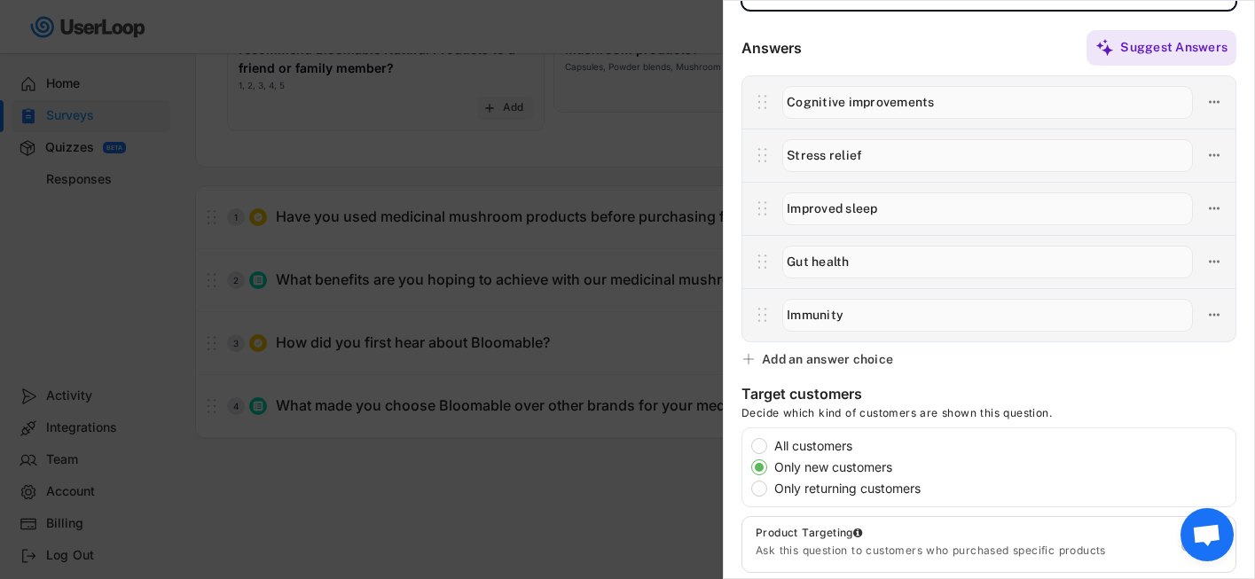
scroll to position [118, 0]
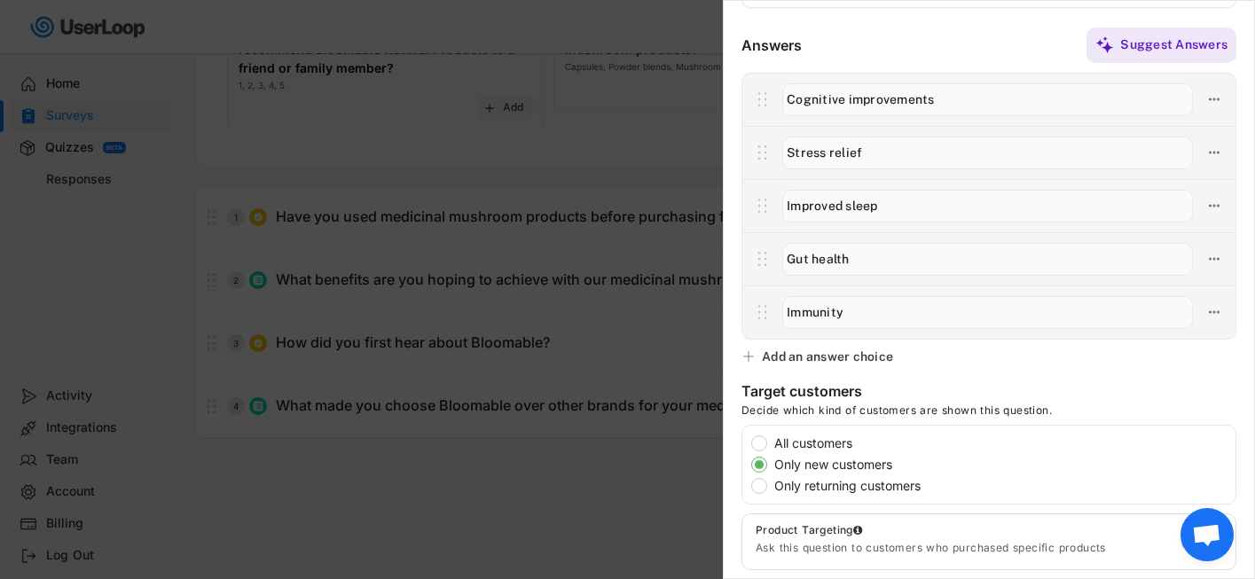
click at [647, 431] on div at bounding box center [627, 289] width 1255 height 579
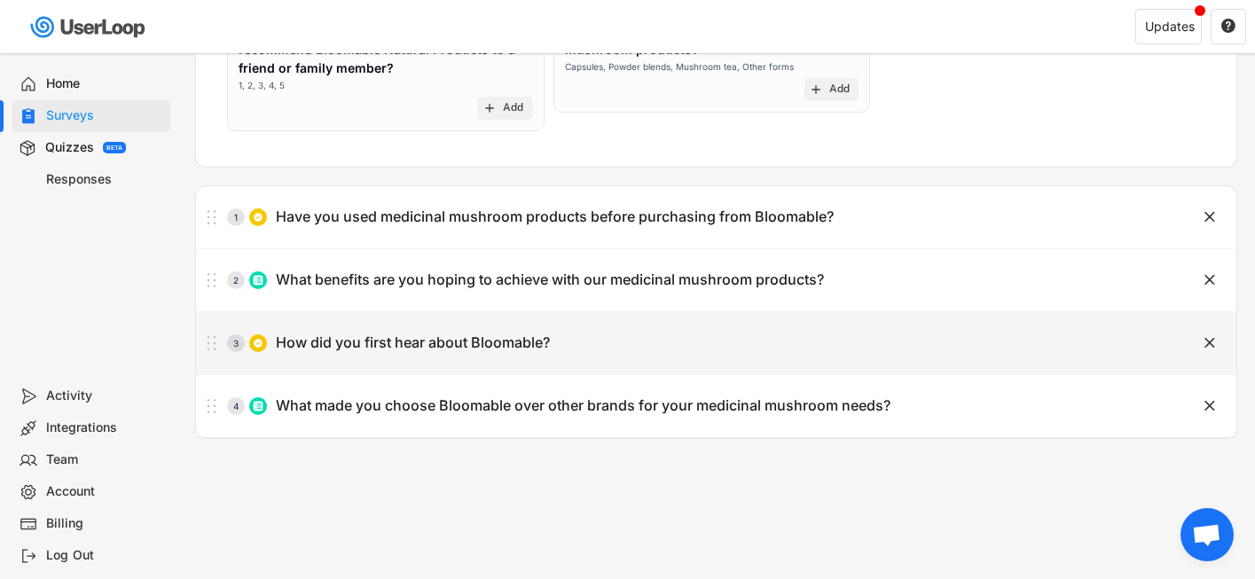
click at [652, 357] on div "3 How did you first hear about Bloomable?" at bounding box center [672, 343] width 952 height 35
type input "How did you first hear about Bloomable?"
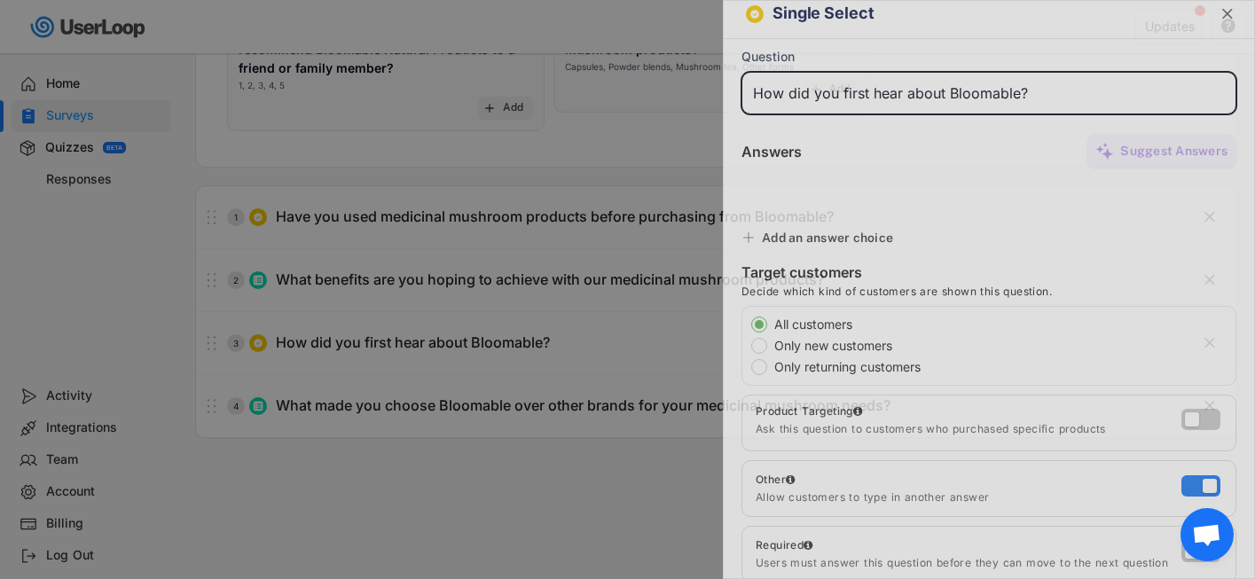
type input "Search engine (Google, Bing, etc.)"
type input "Social media (Facebook, Instagram, etc.)"
type input "Friend/family"
type input "Amazon"
type input "Other"
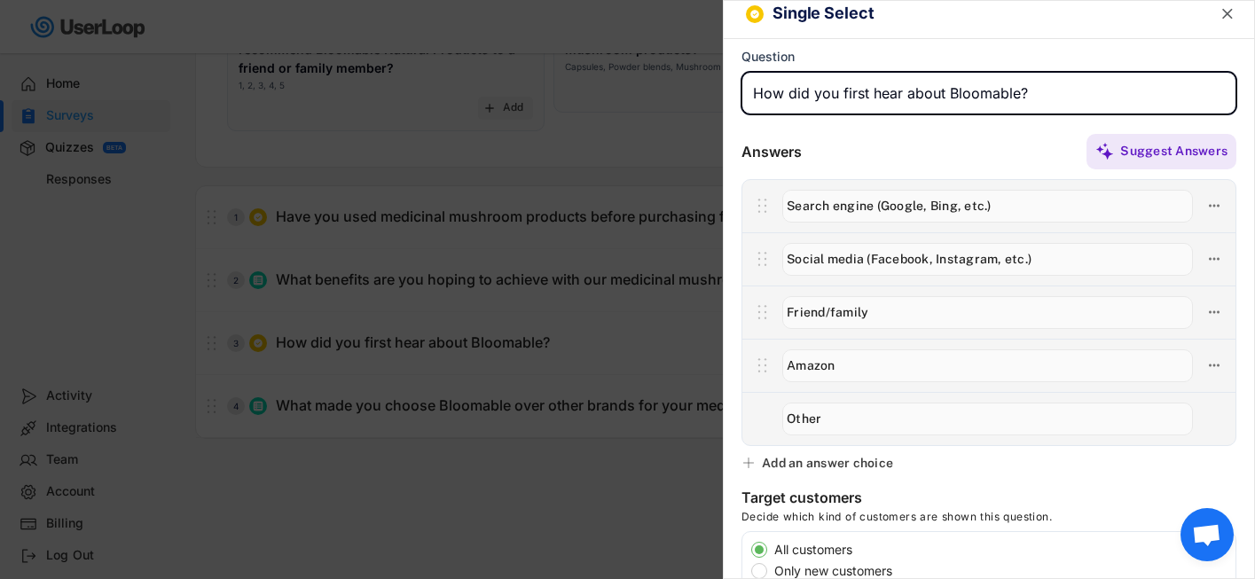
click at [647, 457] on div at bounding box center [627, 289] width 1255 height 579
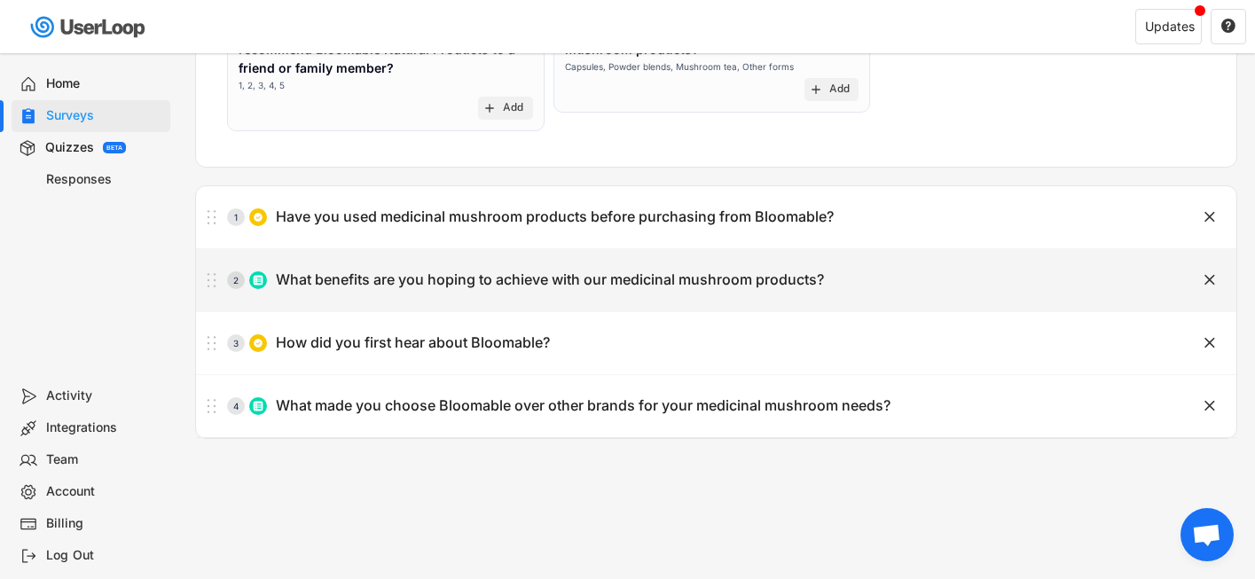
click at [642, 301] on div "2 What benefits are you hoping to achieve with our medicinal mushroom products?…" at bounding box center [716, 280] width 1040 height 62
type input "What benefits are you hoping to achieve with our medicinal mushroom products?"
type input "Cognitive improvements"
type input "Stress relief"
type input "Improved sleep"
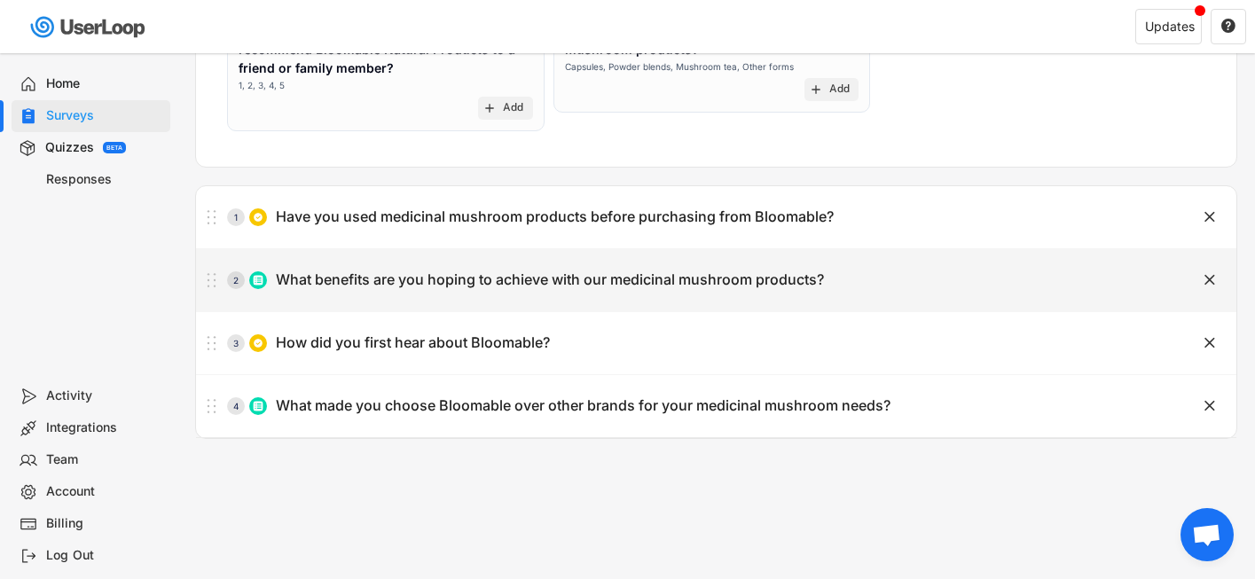
type input "Gut health"
type input "Immunity"
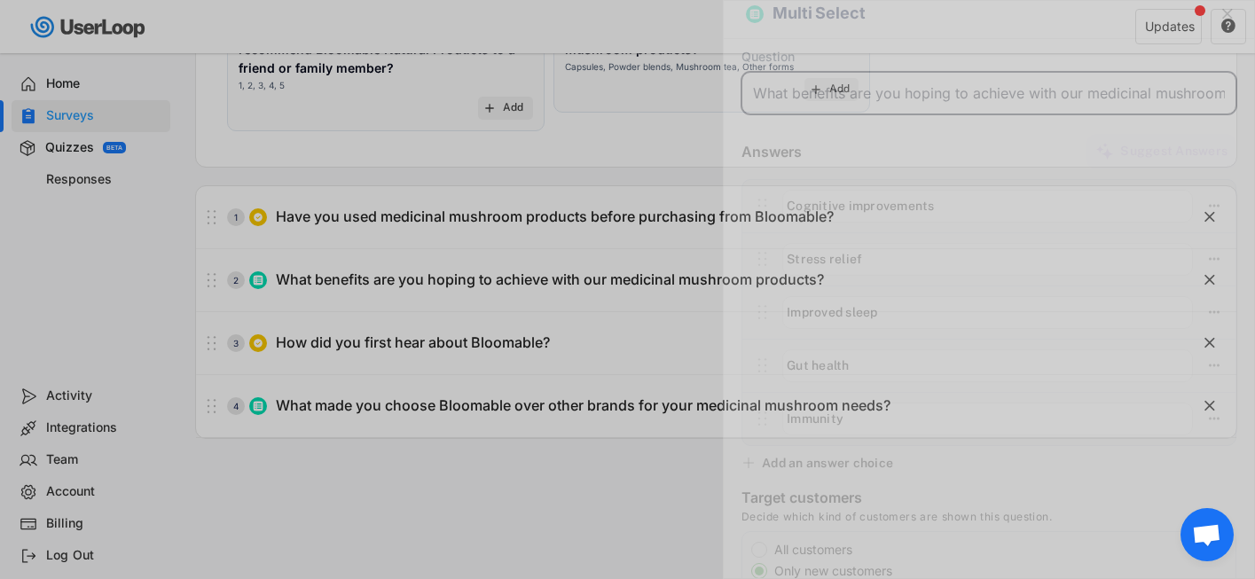
scroll to position [0, 71]
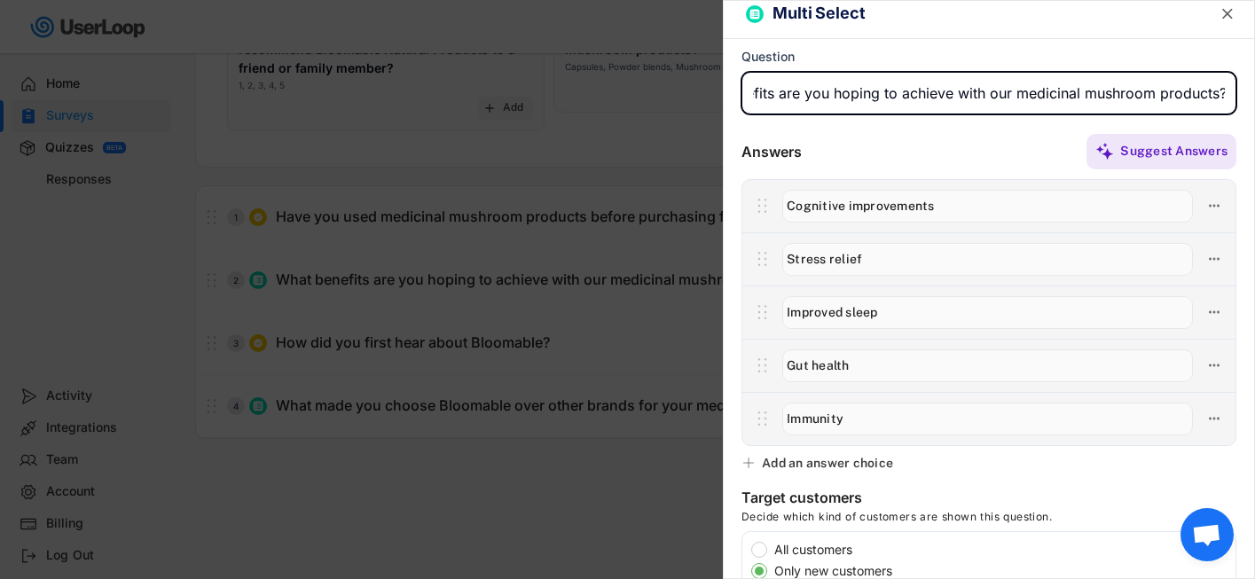
click at [798, 551] on label "All customers" at bounding box center [1002, 550] width 467 height 12
click at [750, 551] on input "All customers" at bounding box center [744, 550] width 12 height 12
radio input "true"
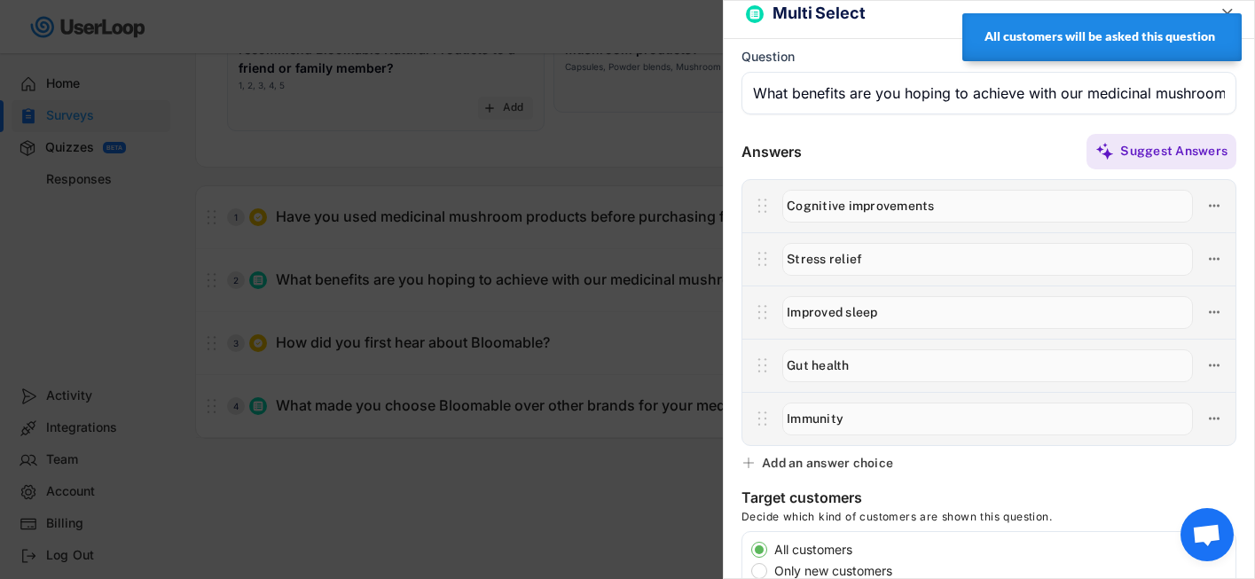
click at [608, 511] on div at bounding box center [627, 289] width 1255 height 579
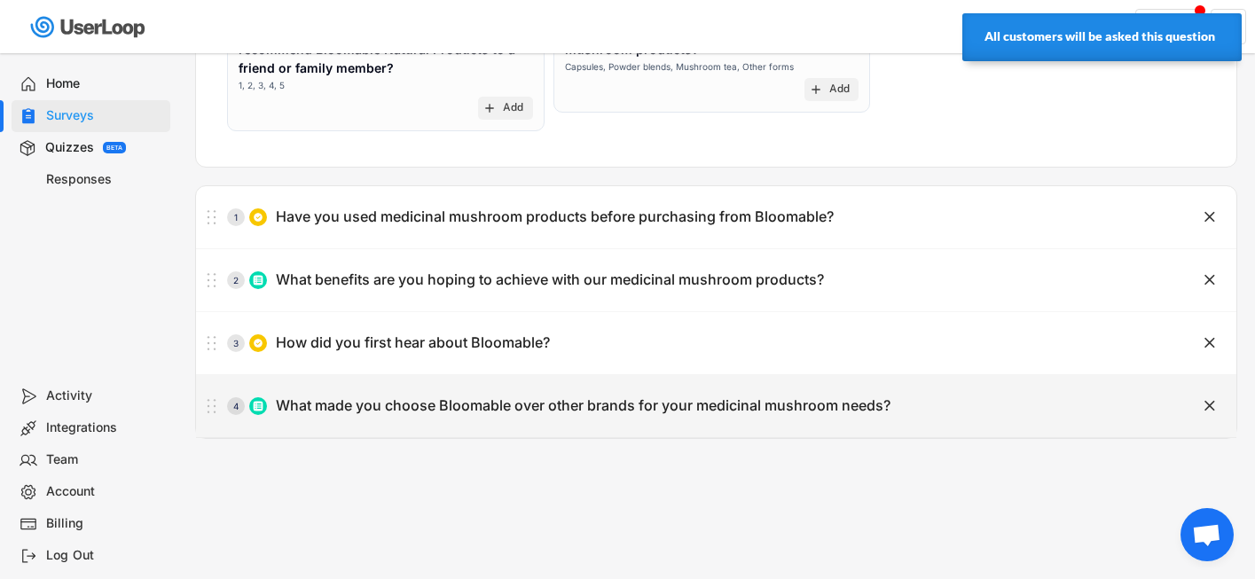
click at [607, 397] on div "What made you choose Bloomable over other brands for your medicinal mushroom ne…" at bounding box center [583, 405] width 615 height 19
type input "What made you choose Bloomable over other brands for your medicinal mushroom ne…"
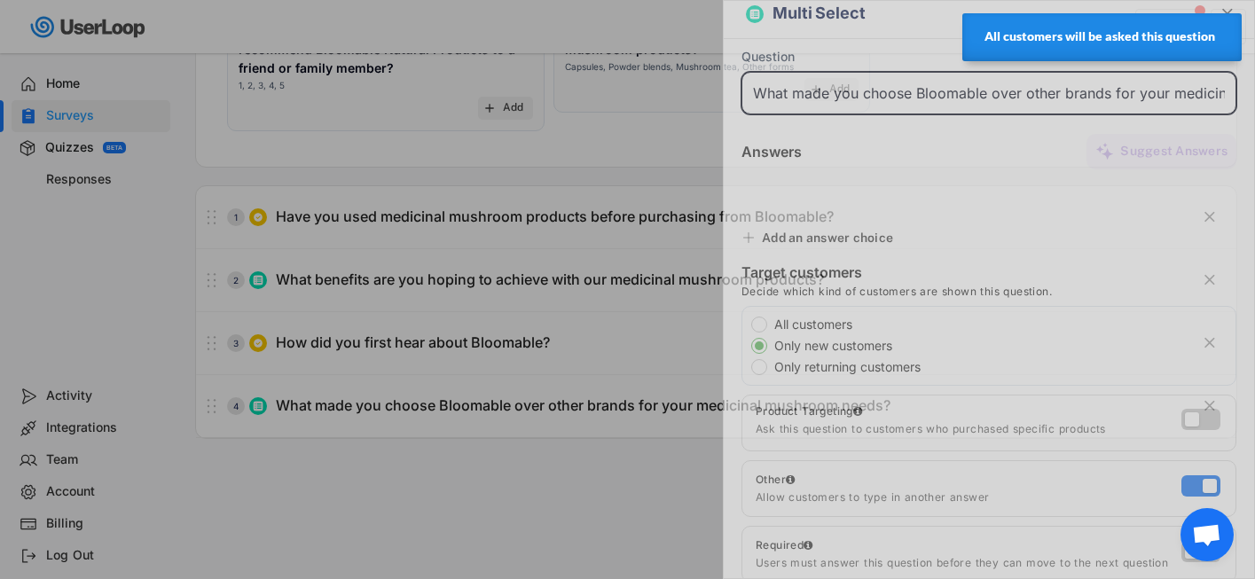
scroll to position [0, 137]
type input "Use of 100% fruiting body mushrooms"
type input "High-quality, organic ingredients"
type input "Women-founded and Canadian-owned"
type input "Positive customer testimonials"
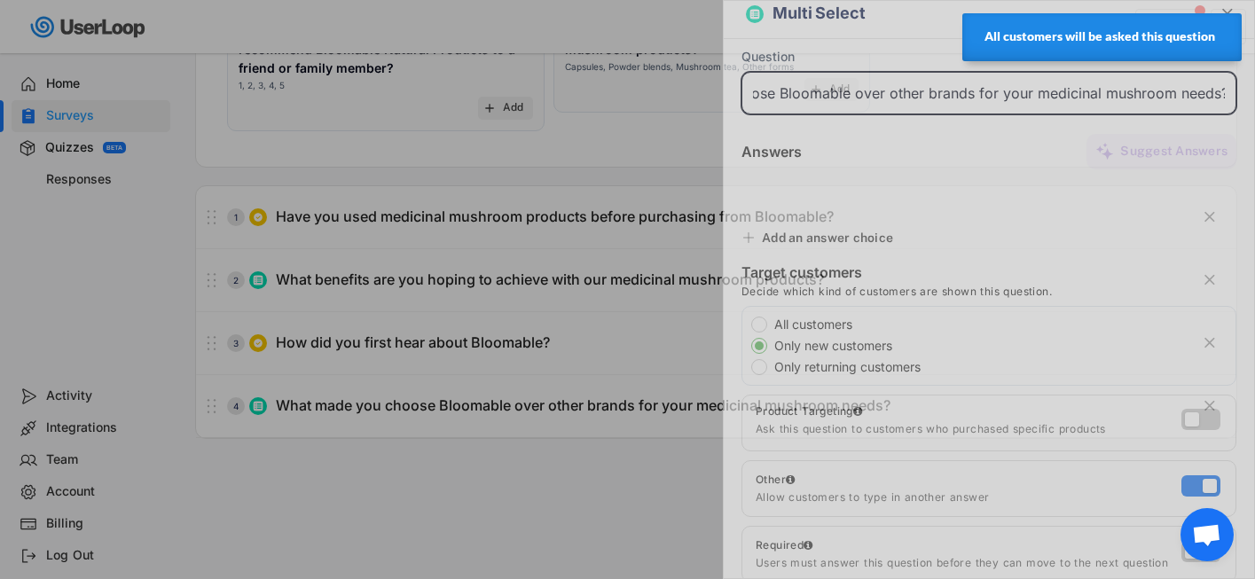
type input "Fair and transparent pricing"
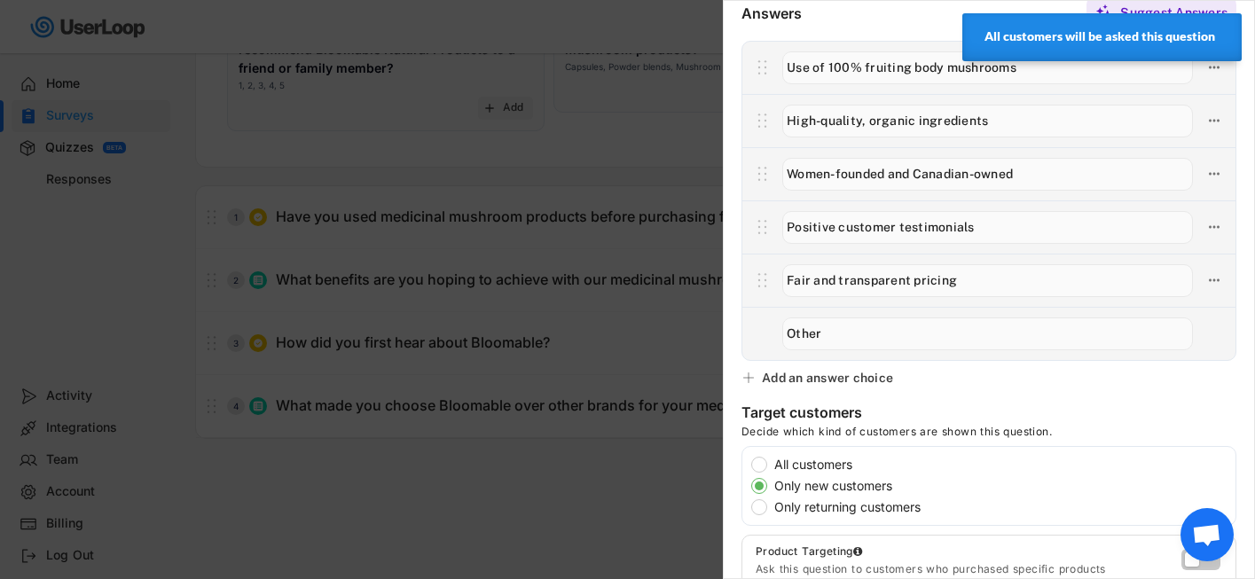
scroll to position [174, 0]
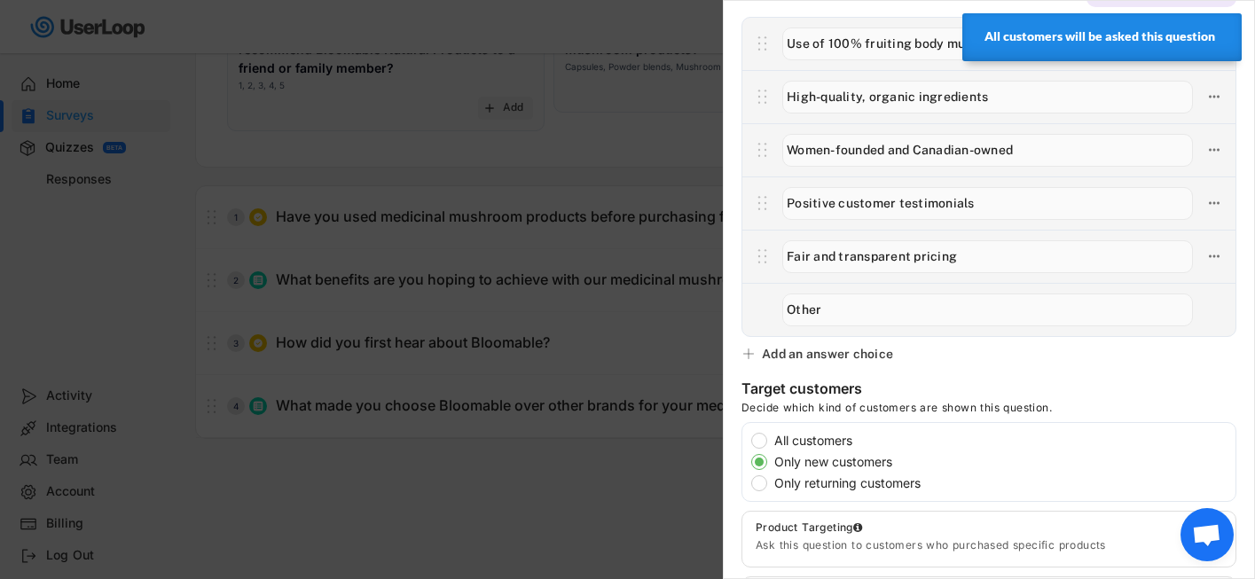
click at [815, 438] on label "All customers" at bounding box center [1002, 441] width 467 height 12
click at [750, 438] on input "All customers" at bounding box center [744, 441] width 12 height 12
radio input "true"
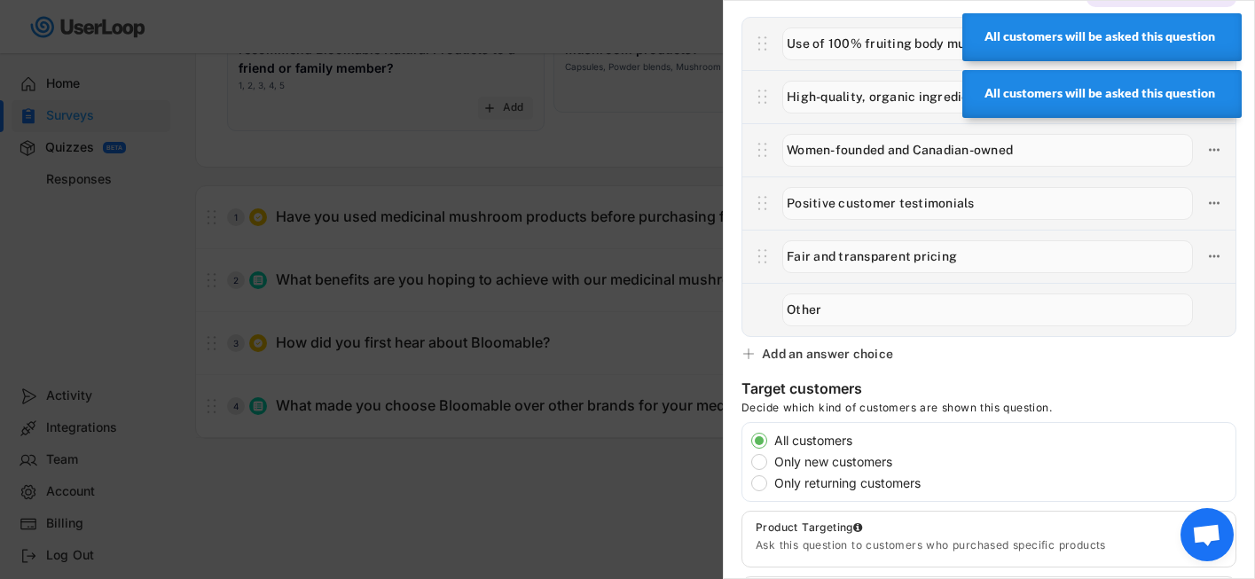
click at [647, 462] on div at bounding box center [627, 289] width 1255 height 579
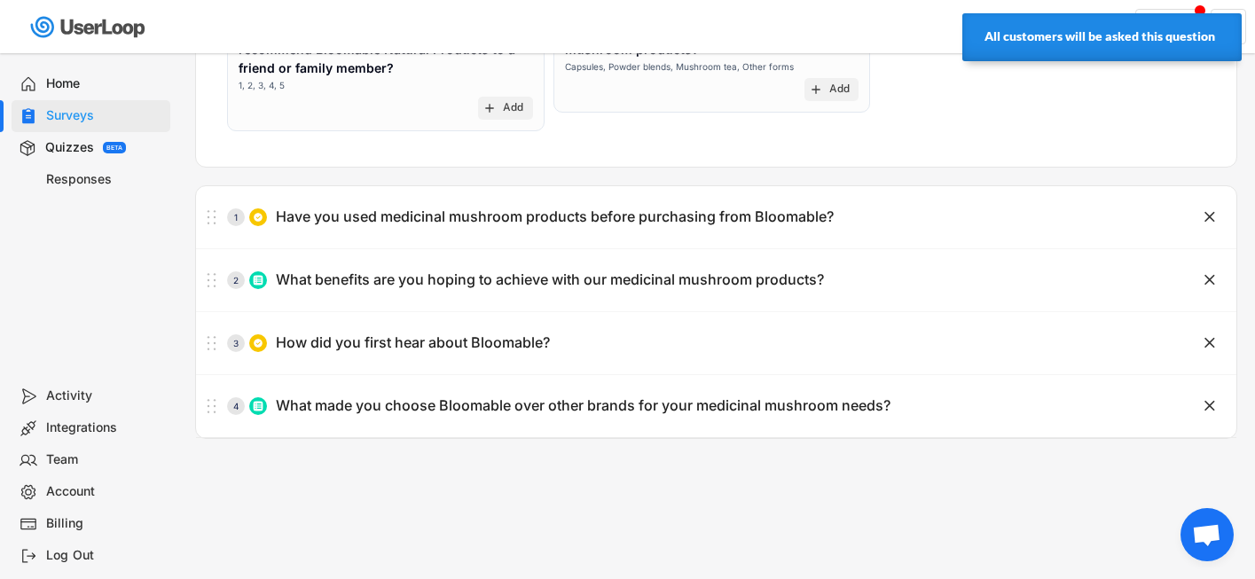
scroll to position [237, 0]
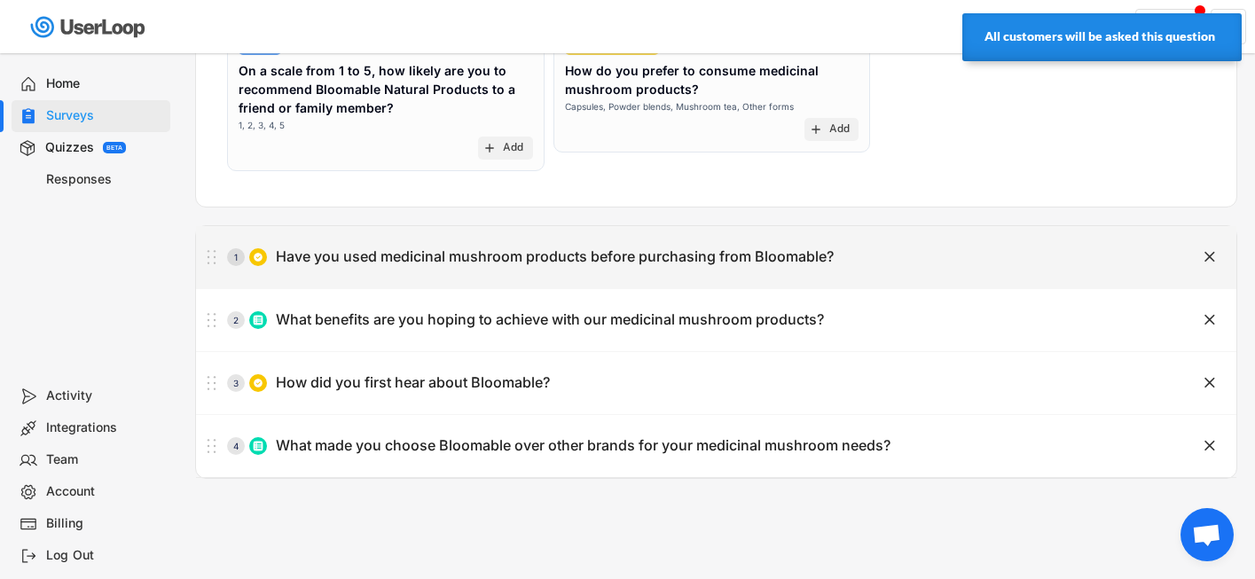
click at [669, 243] on div "1 Have you used medicinal mushroom products before purchasing from Bloomable?" at bounding box center [672, 256] width 952 height 35
type input "Have you used medicinal mushroom products before purchasing from Bloomable?"
type input "Yes"
type input "No, this is my first time"
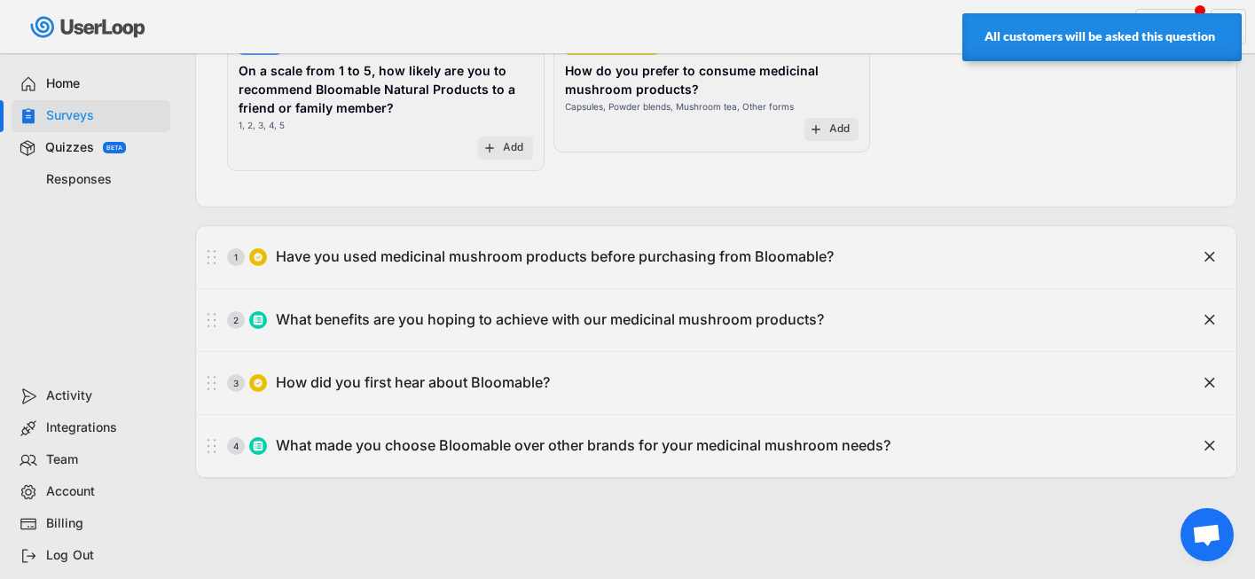
scroll to position [0, 78]
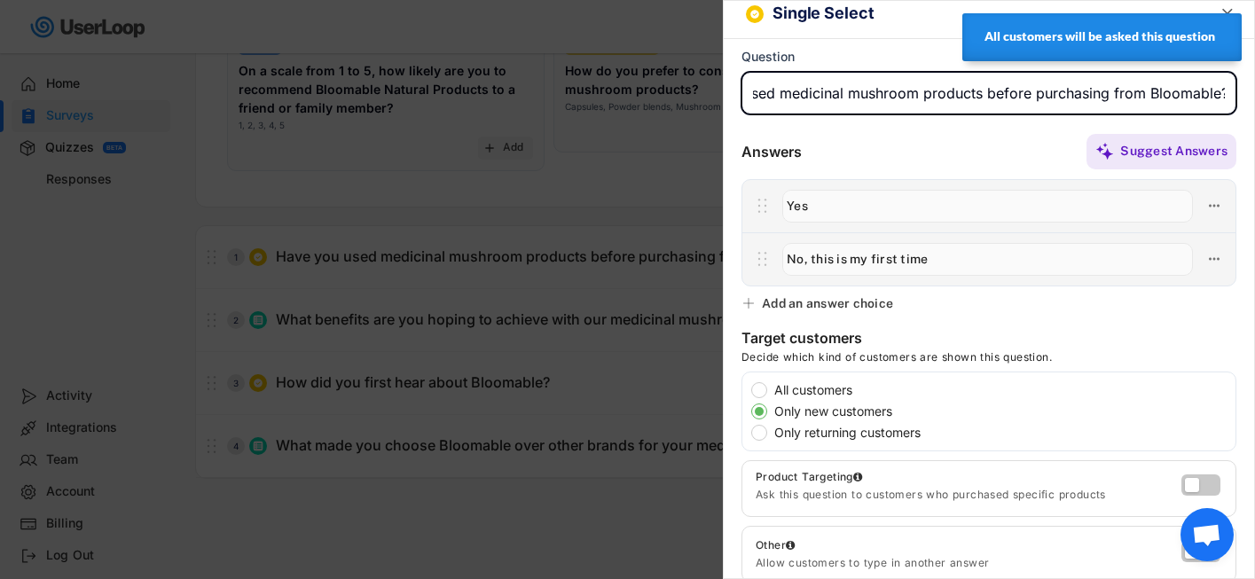
click at [771, 392] on label "All customers" at bounding box center [1002, 390] width 467 height 12
click at [750, 392] on input "All customers" at bounding box center [744, 390] width 12 height 12
radio input "true"
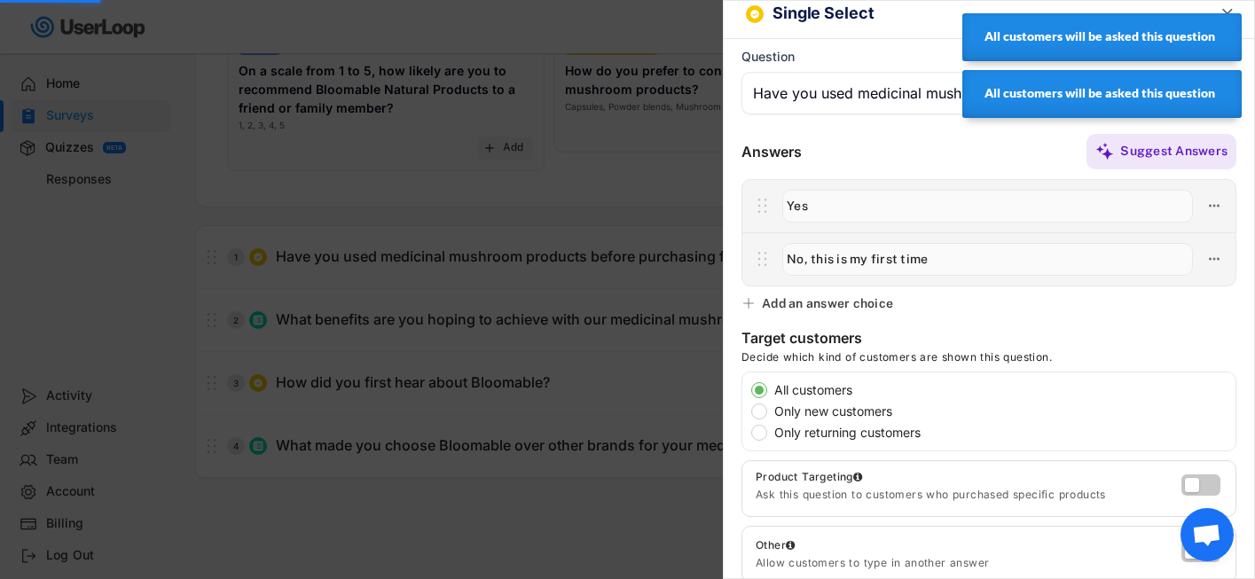
click at [645, 488] on div at bounding box center [627, 289] width 1255 height 579
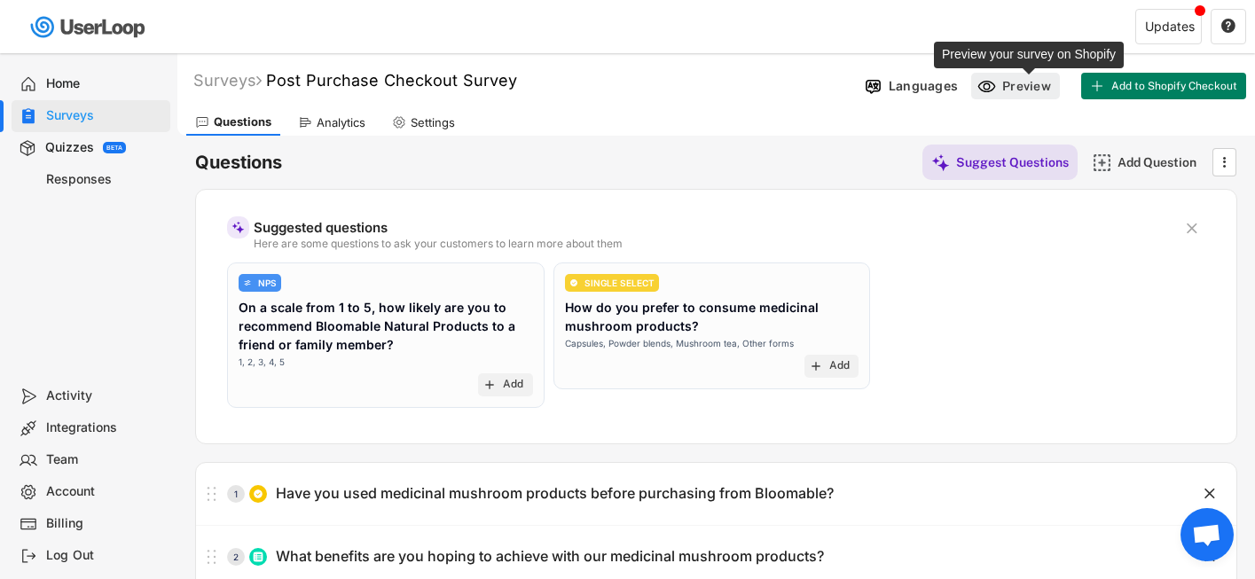
click at [1008, 88] on div "Preview" at bounding box center [1028, 86] width 53 height 16
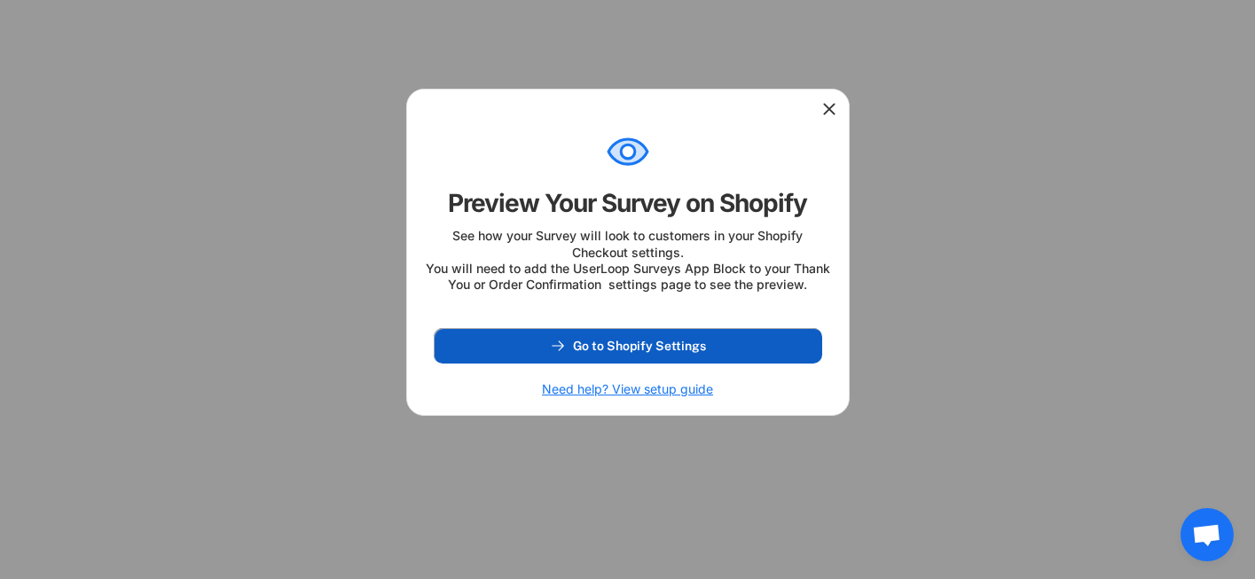
click at [697, 352] on span "Go to Shopify Settings" at bounding box center [639, 346] width 133 height 12
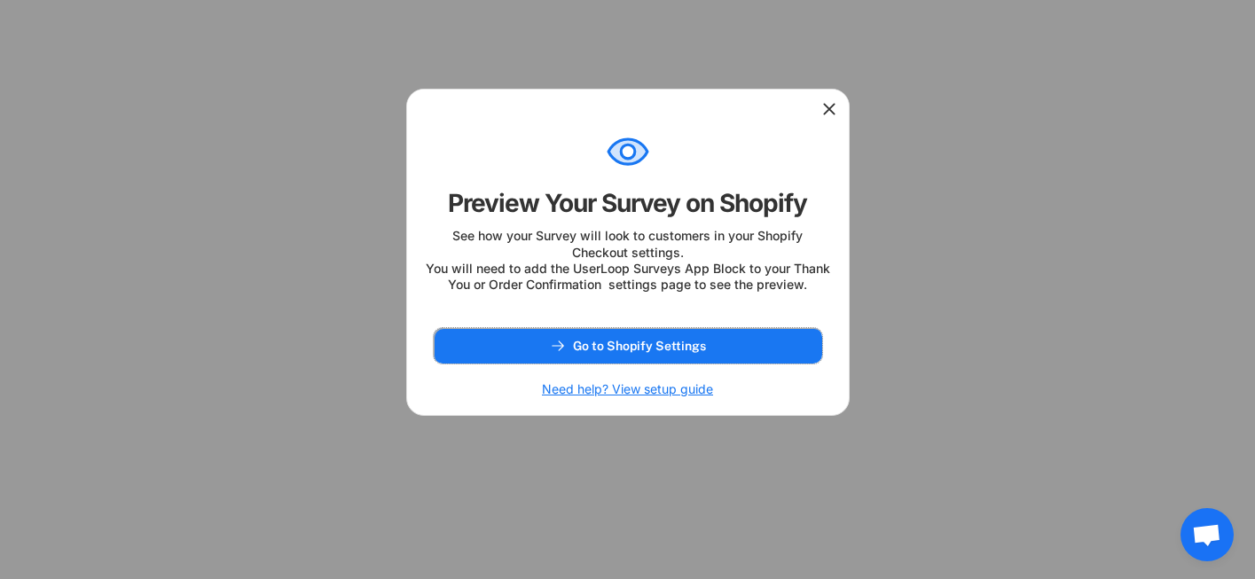
click at [828, 109] on use at bounding box center [829, 109] width 18 height 18
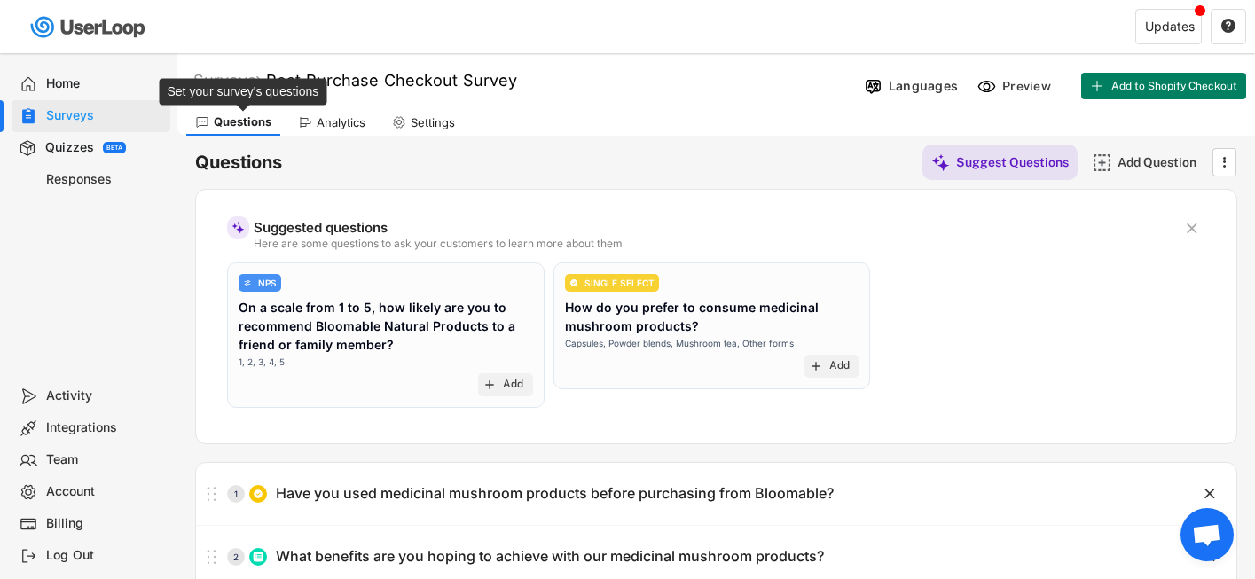
click at [242, 126] on div "Questions" at bounding box center [243, 121] width 58 height 15
click at [90, 118] on div "Surveys" at bounding box center [104, 115] width 117 height 17
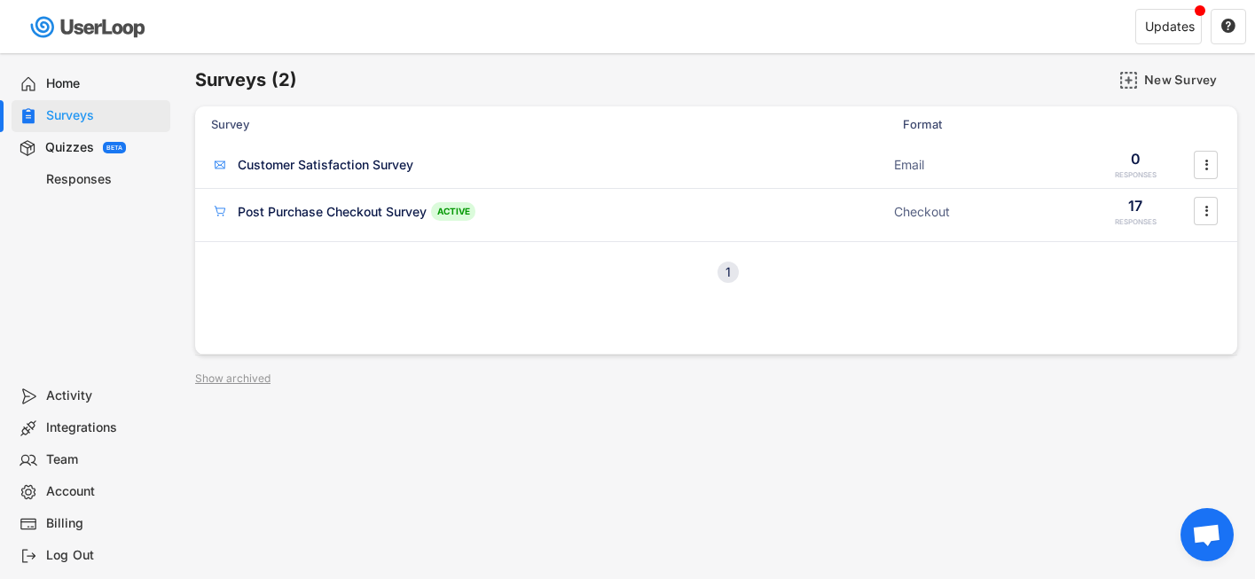
click at [109, 90] on div "Home" at bounding box center [104, 83] width 117 height 17
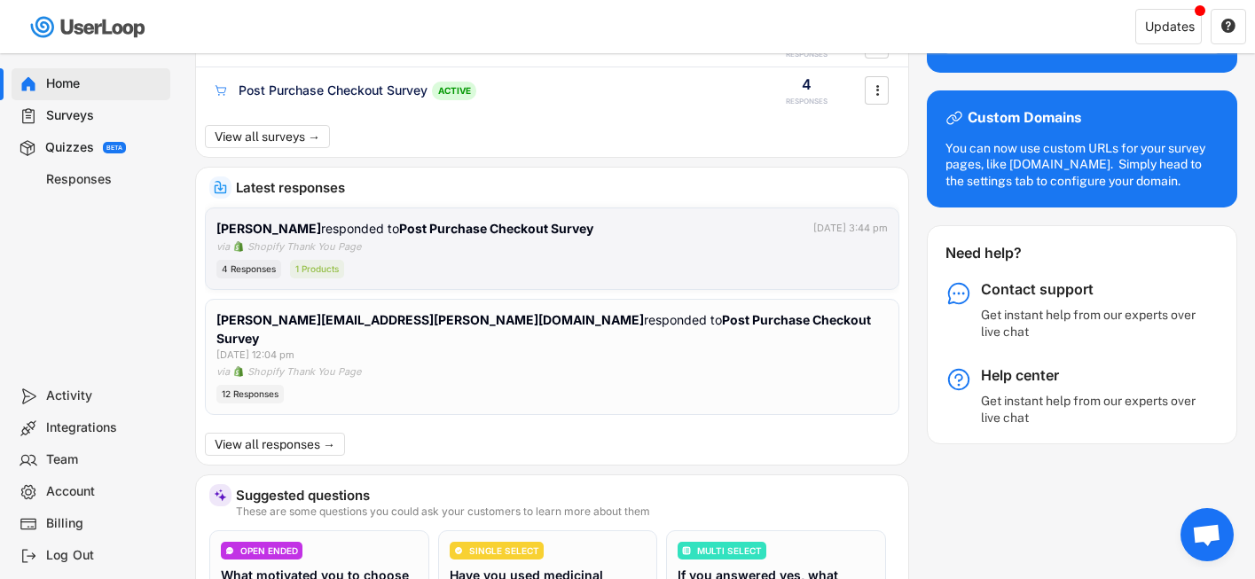
scroll to position [216, 0]
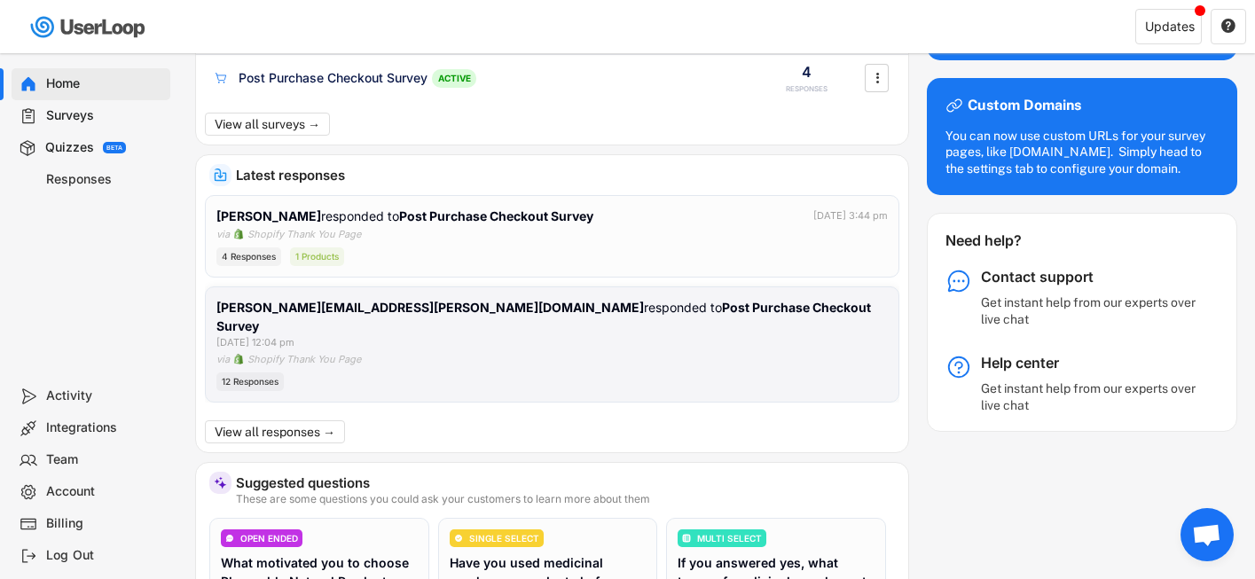
click at [270, 373] on div "12 Responses" at bounding box center [249, 382] width 67 height 19
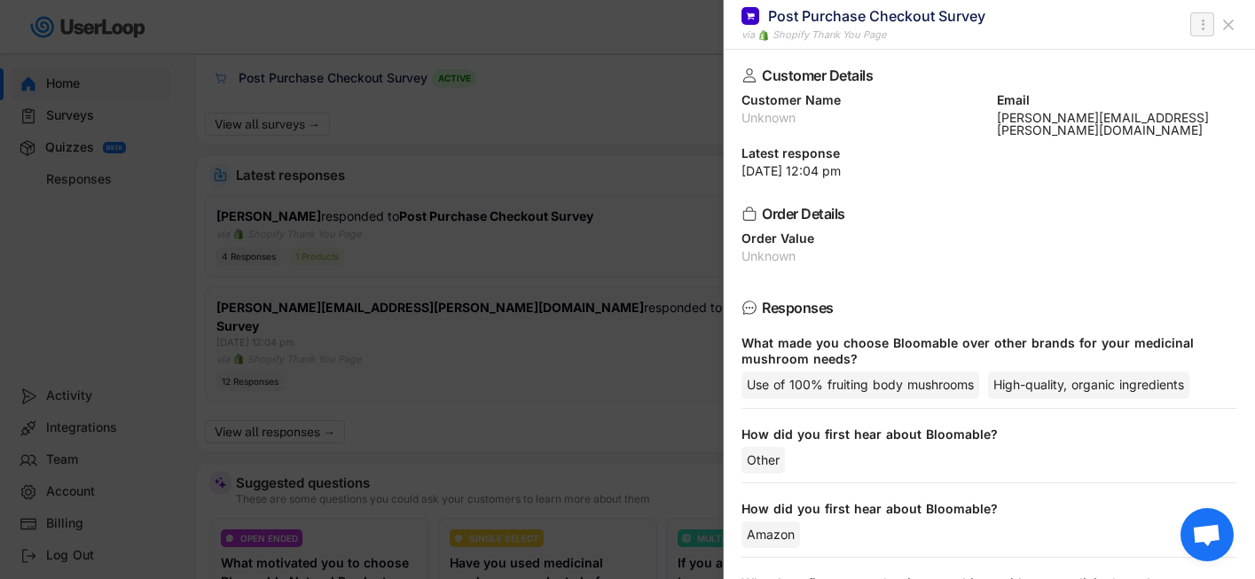
click at [1205, 25] on icon "" at bounding box center [1203, 24] width 18 height 21
click at [1161, 59] on div "Delete Response" at bounding box center [1133, 59] width 148 height 14
click at [1136, 63] on strong "Click to confirm." at bounding box center [1153, 58] width 86 height 13
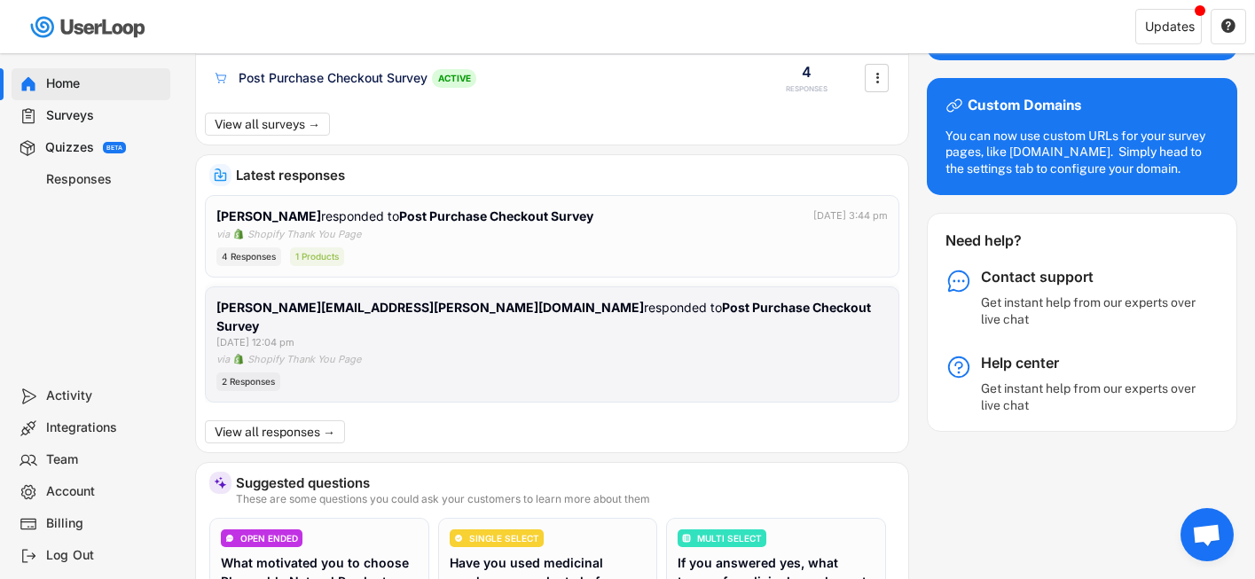
click at [679, 313] on div "[PERSON_NAME][EMAIL_ADDRESS][PERSON_NAME][DOMAIN_NAME] responded to Post Purcha…" at bounding box center [551, 324] width 671 height 52
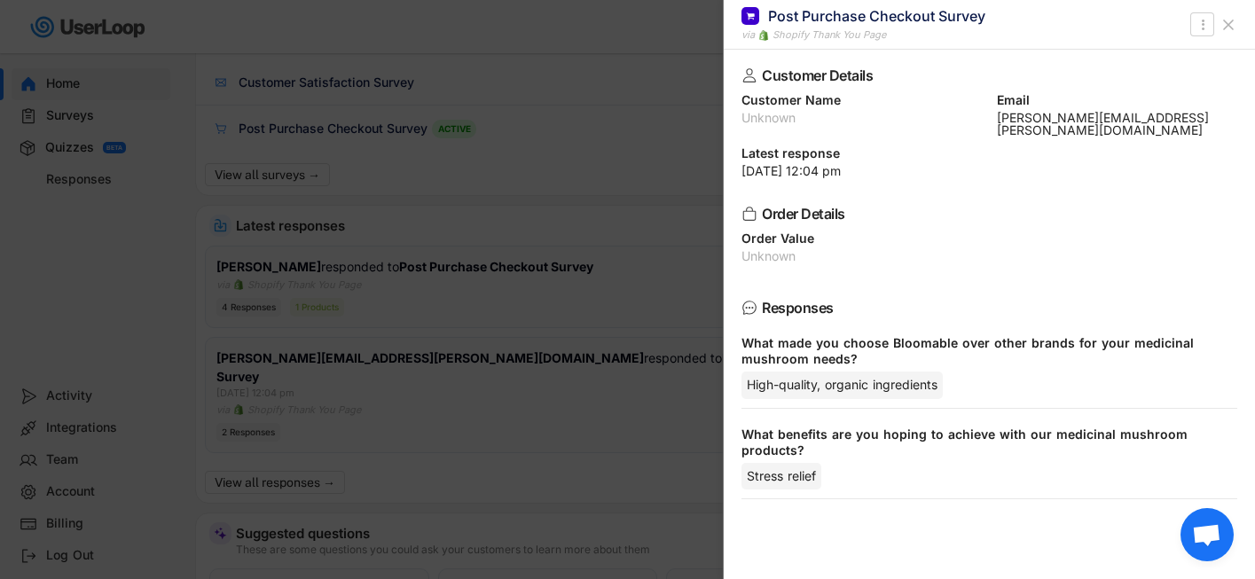
scroll to position [98, 0]
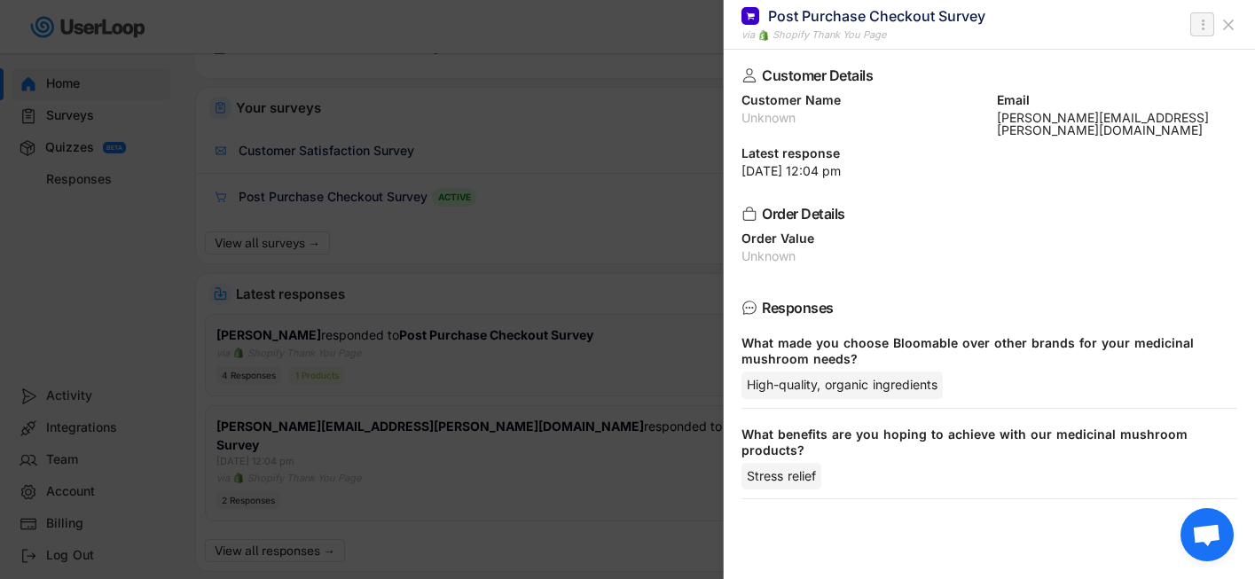
click at [1202, 29] on text "" at bounding box center [1203, 24] width 4 height 19
click at [1137, 66] on div "Delete Response" at bounding box center [1120, 59] width 176 height 27
click at [1165, 64] on strong "Click to confirm." at bounding box center [1153, 58] width 86 height 13
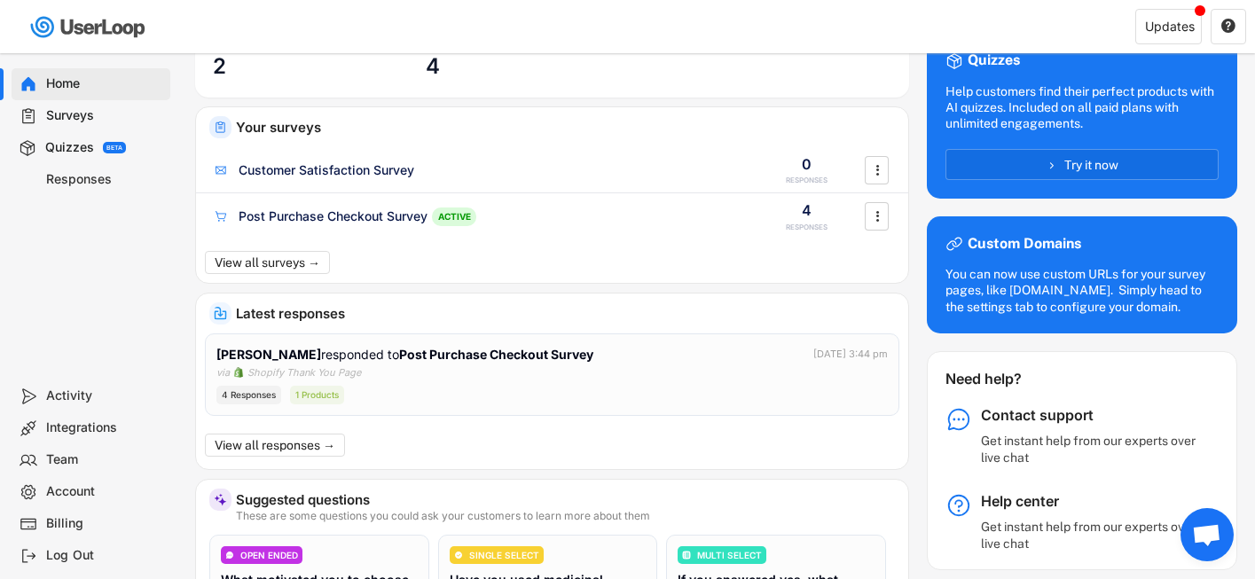
scroll to position [0, 0]
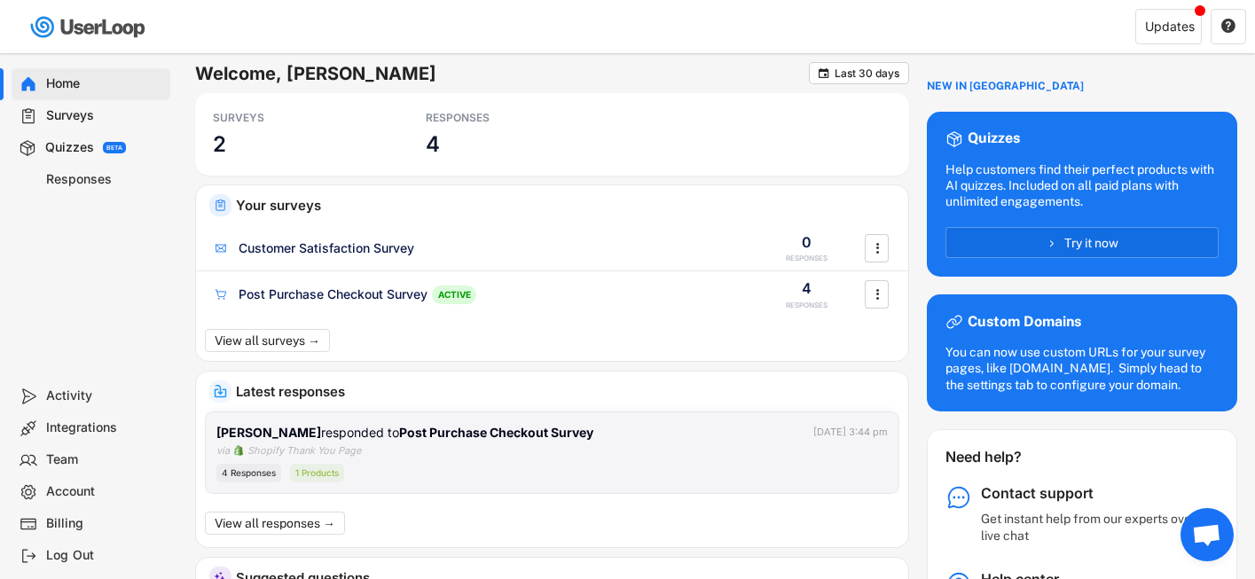
click at [600, 441] on div "[PERSON_NAME] responded to Post Purchase Checkout Survey [DATE] 3:44 pm" at bounding box center [551, 432] width 671 height 19
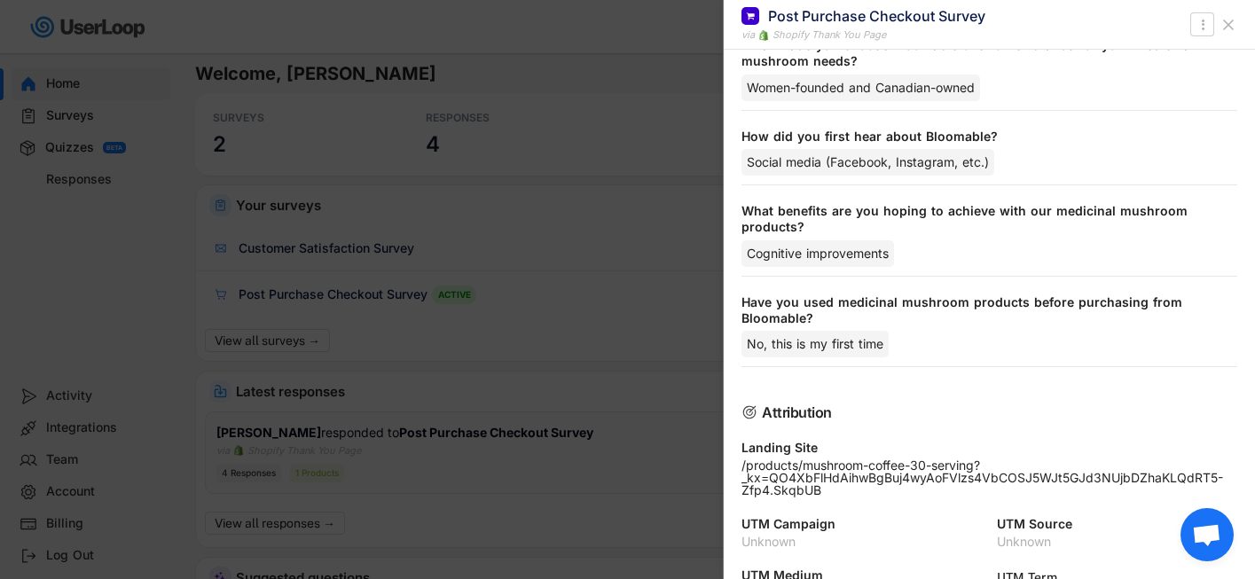
scroll to position [428, 0]
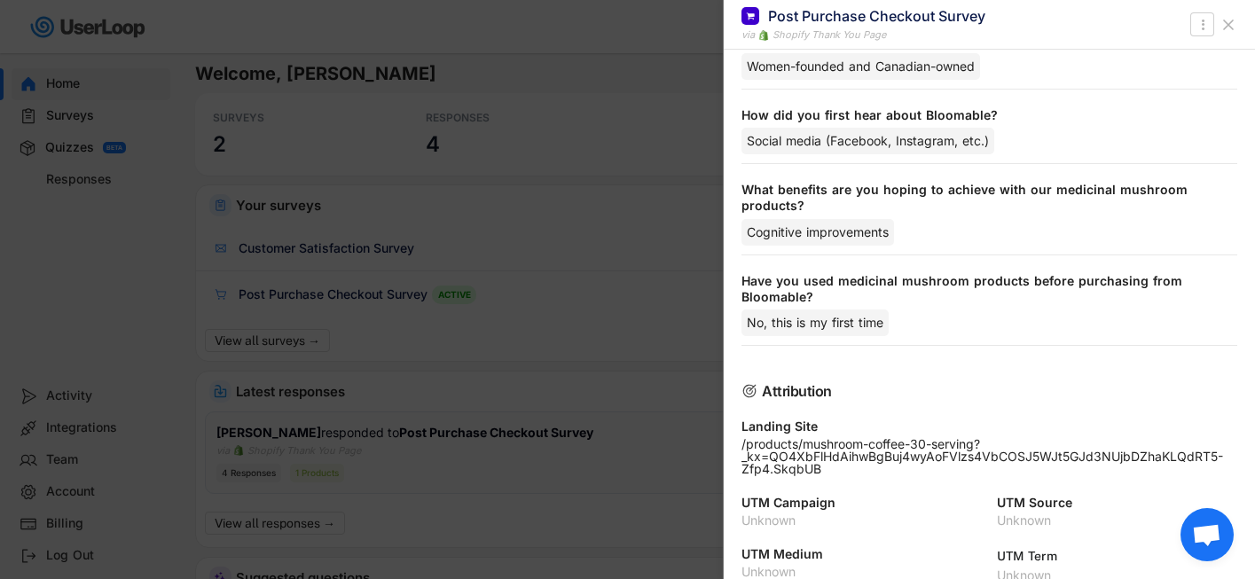
click at [1236, 25] on icon at bounding box center [1229, 25] width 18 height 18
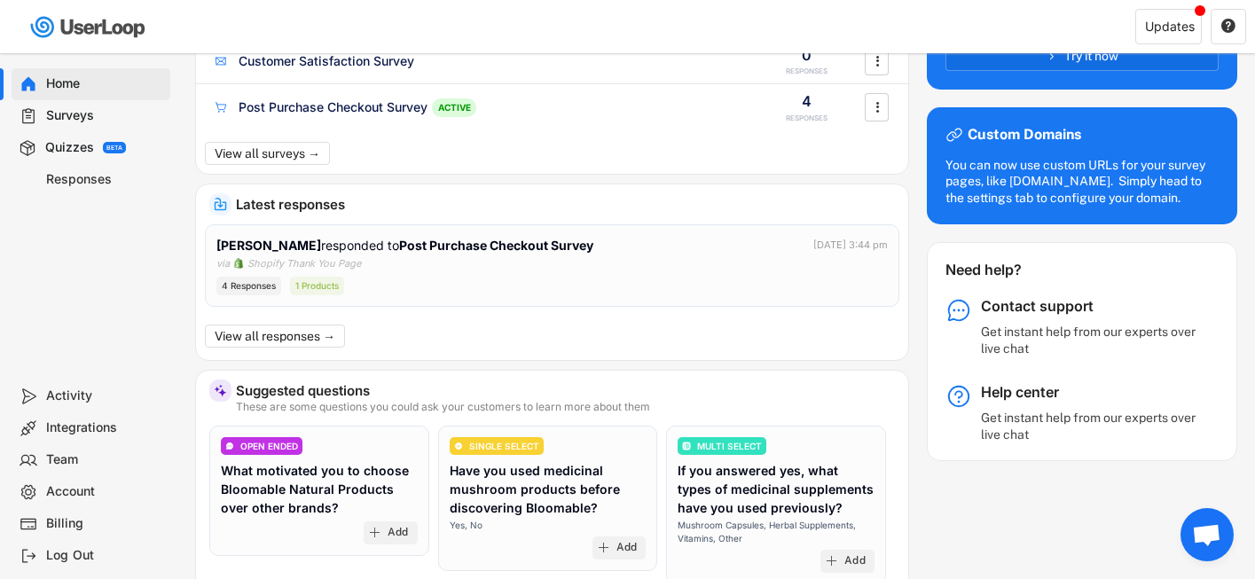
scroll to position [0, 0]
